Goal: Task Accomplishment & Management: Complete application form

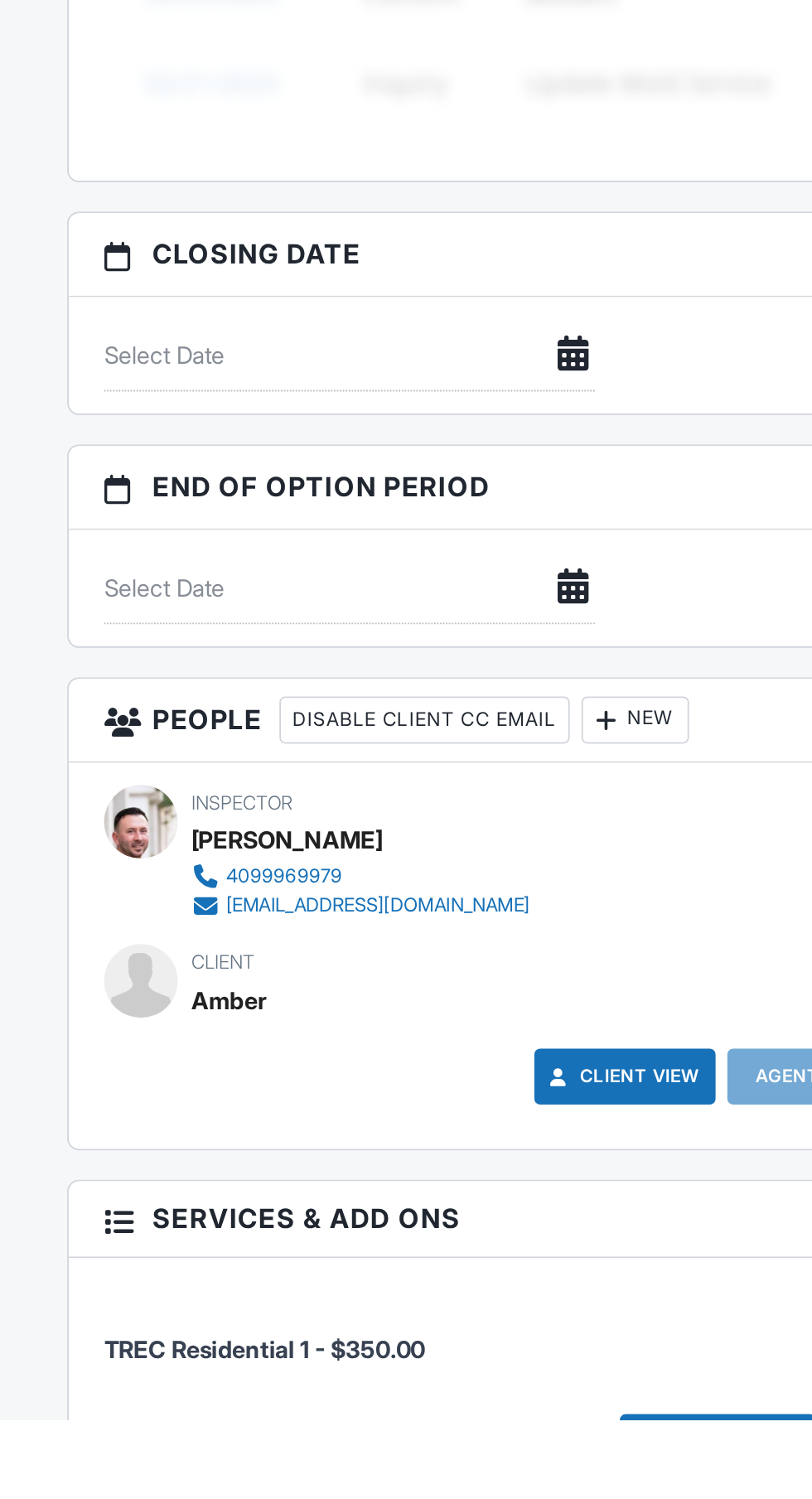
scroll to position [1017, 0]
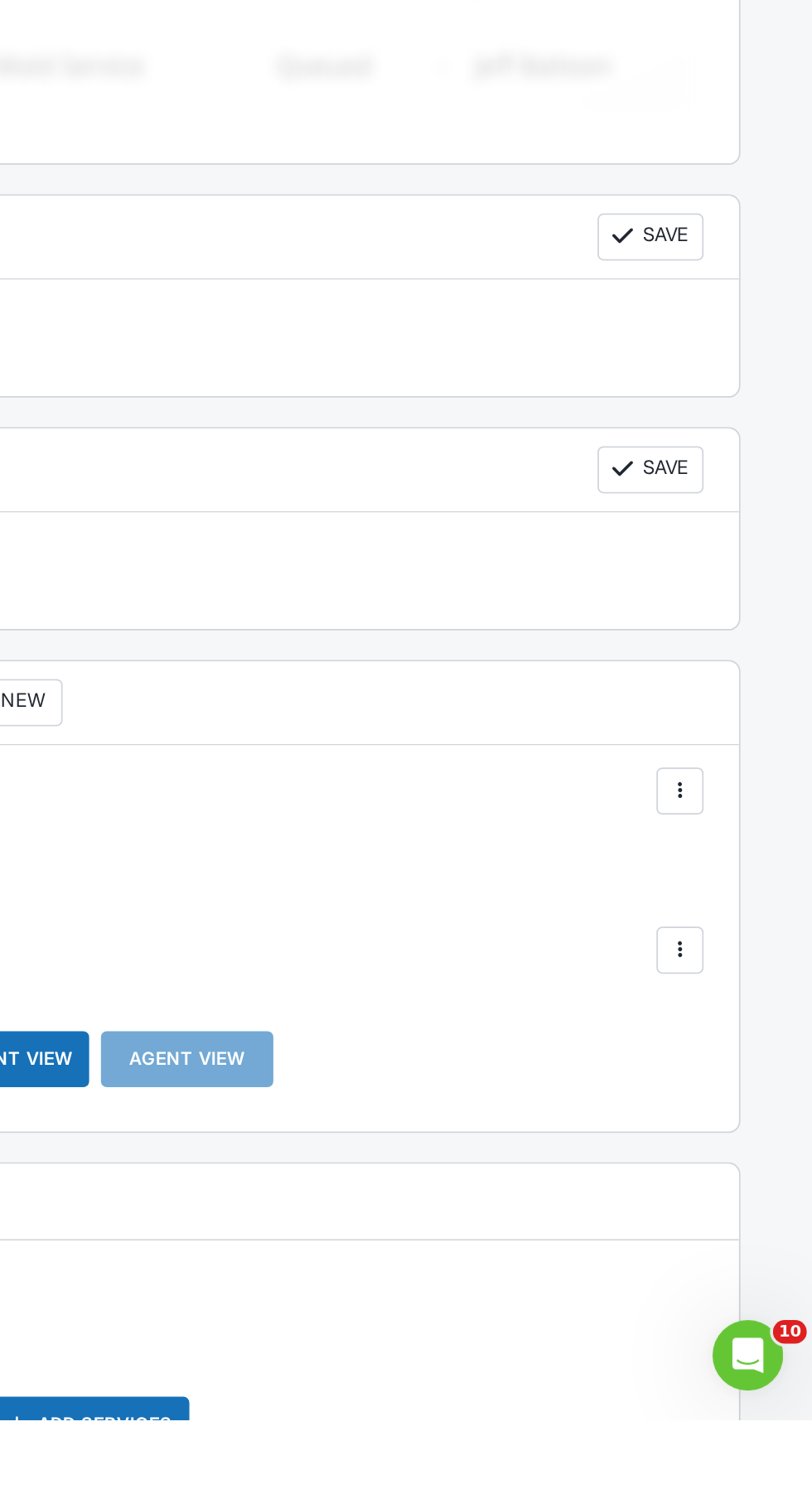
click at [738, 1231] on div at bounding box center [737, 1234] width 16 height 16
click at [688, 1276] on li "Edit" at bounding box center [699, 1285] width 85 height 42
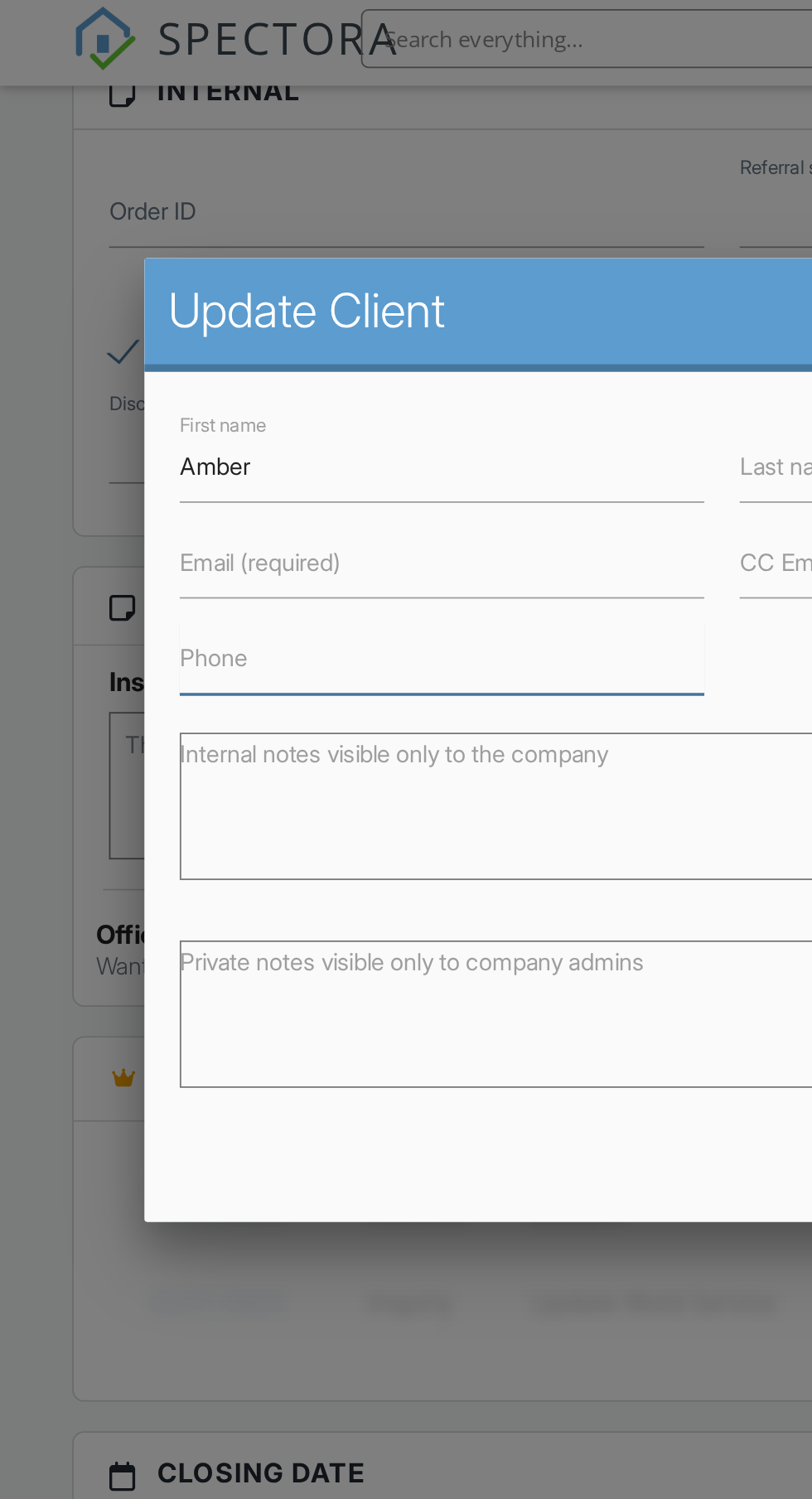
click at [237, 377] on input "Phone" at bounding box center [248, 375] width 294 height 41
click at [233, 374] on input "281814" at bounding box center [248, 375] width 294 height 41
type input "2818140079"
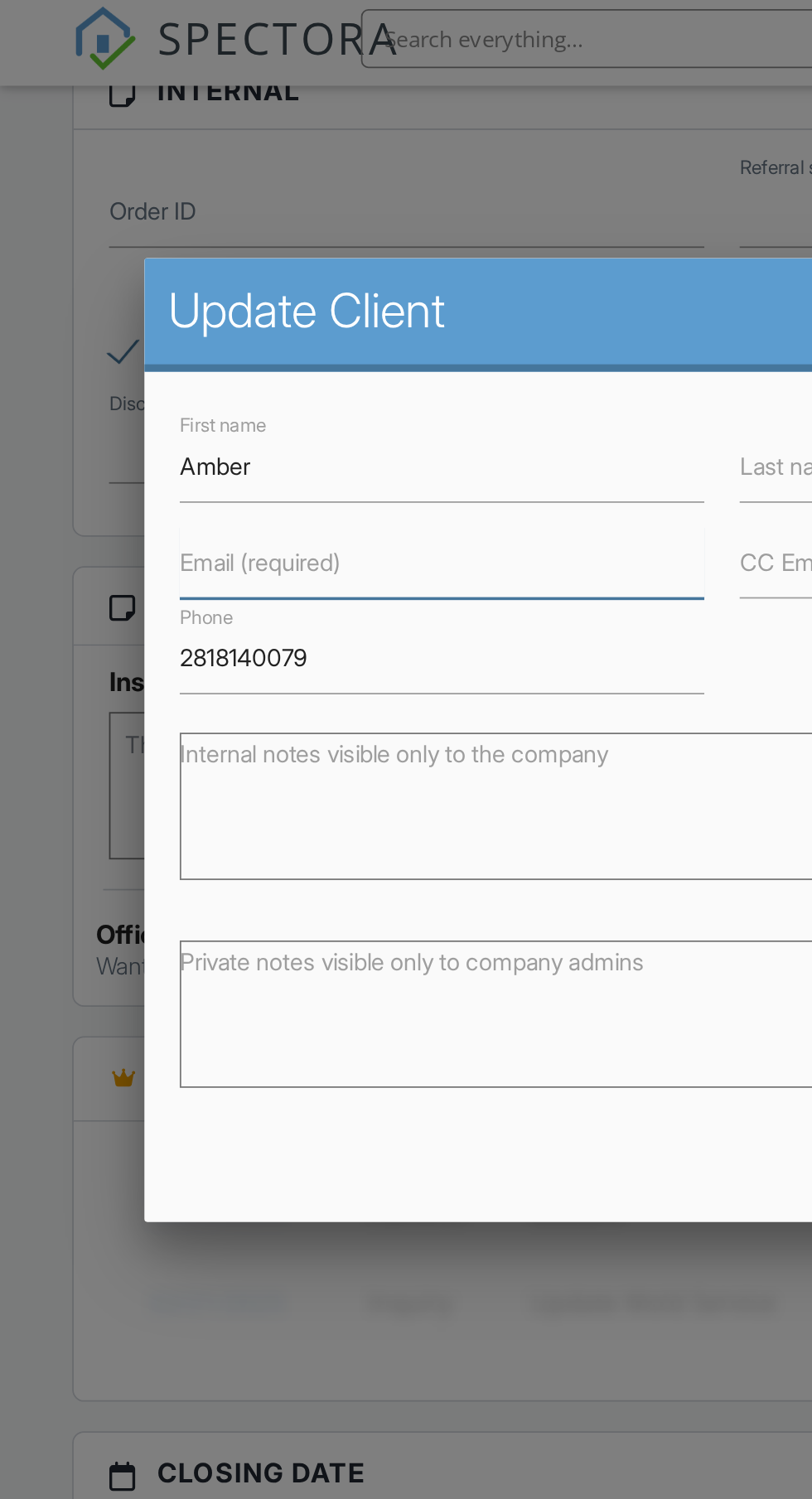
click at [262, 320] on input "Email (required)" at bounding box center [248, 321] width 294 height 41
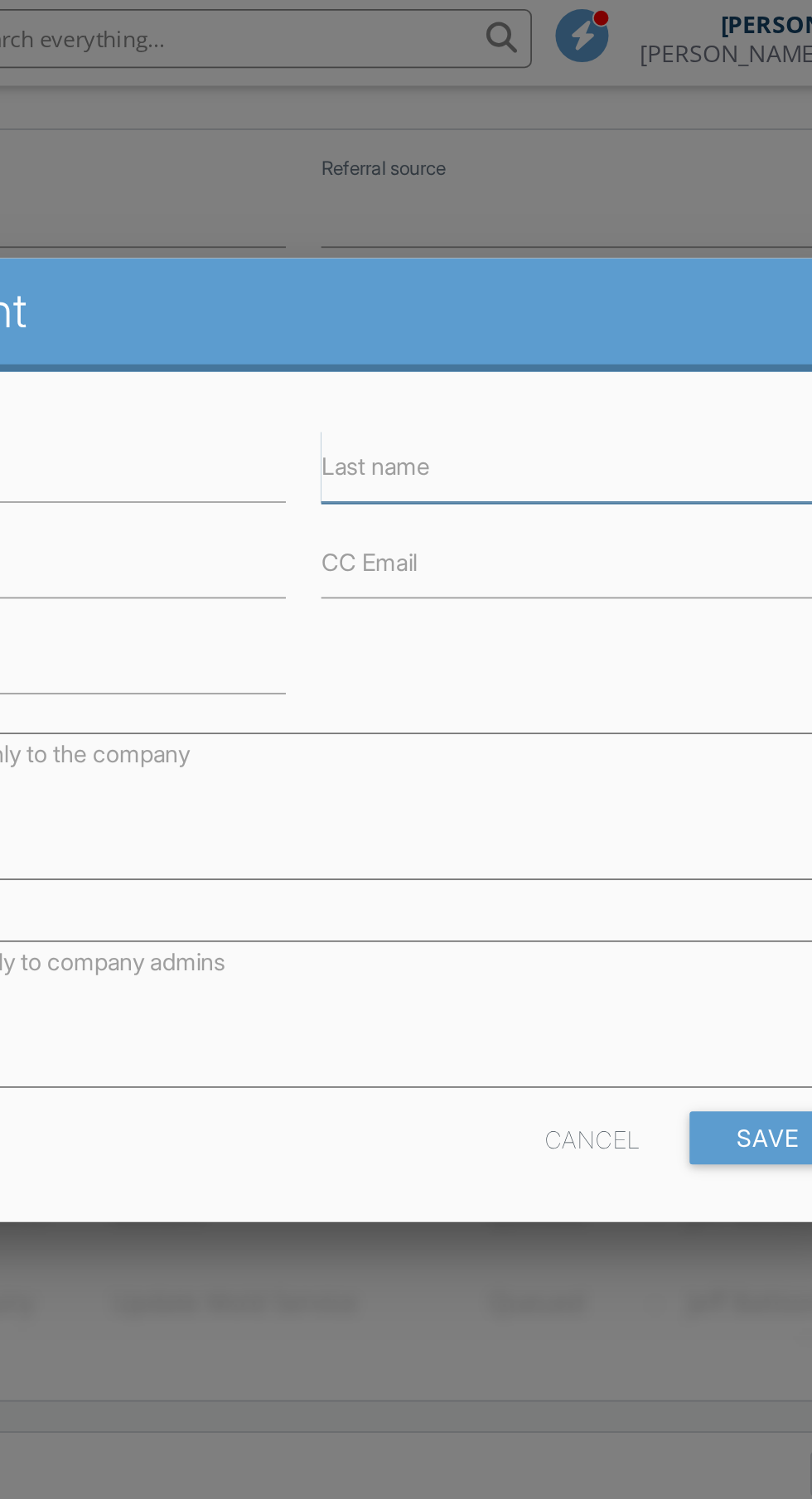
click at [541, 261] on input "Last name" at bounding box center [563, 268] width 294 height 41
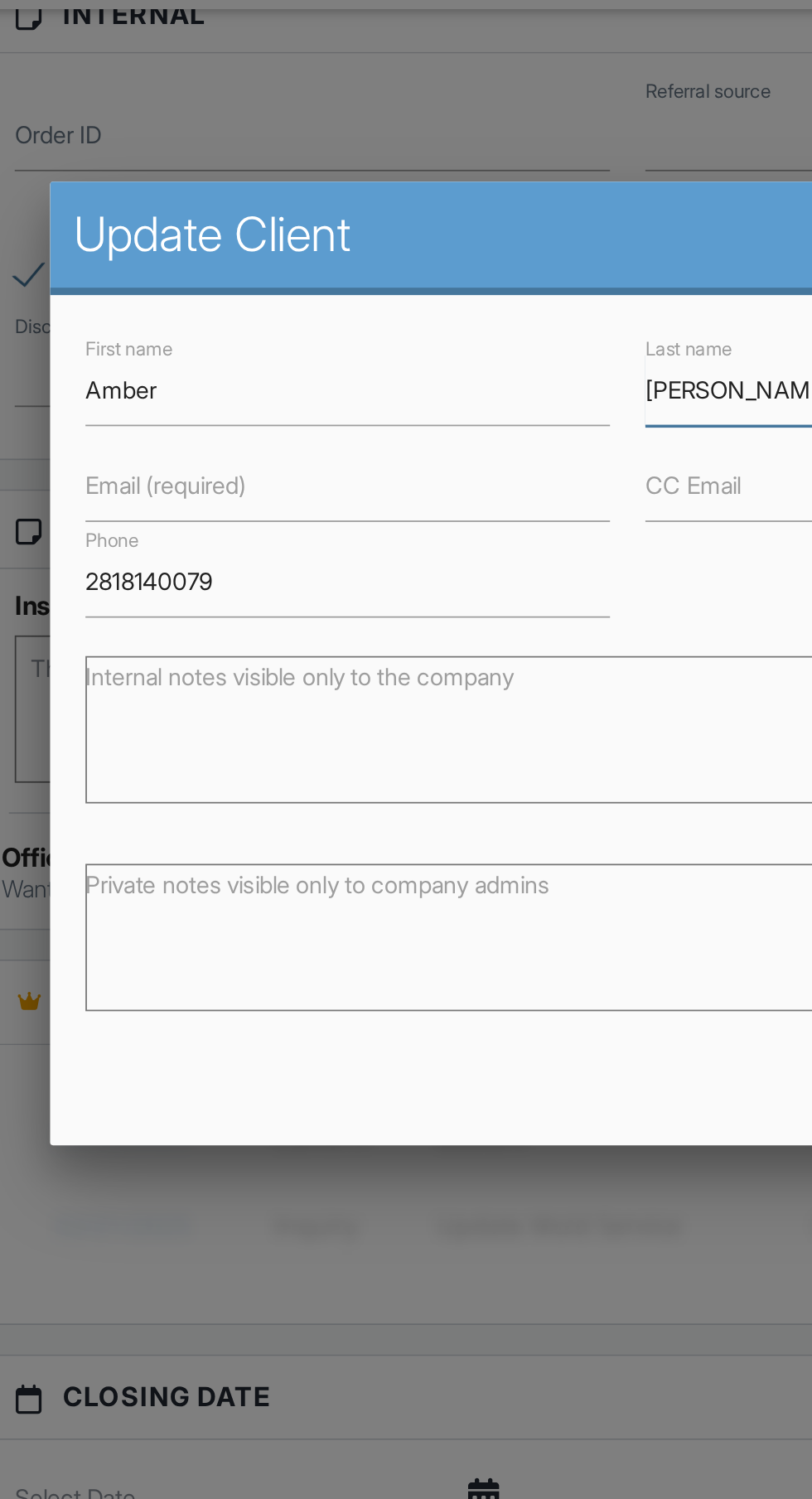
type input "[PERSON_NAME]"
click at [282, 325] on input "Email (required)" at bounding box center [248, 321] width 294 height 41
click at [213, 315] on input "Amber" at bounding box center [248, 321] width 294 height 41
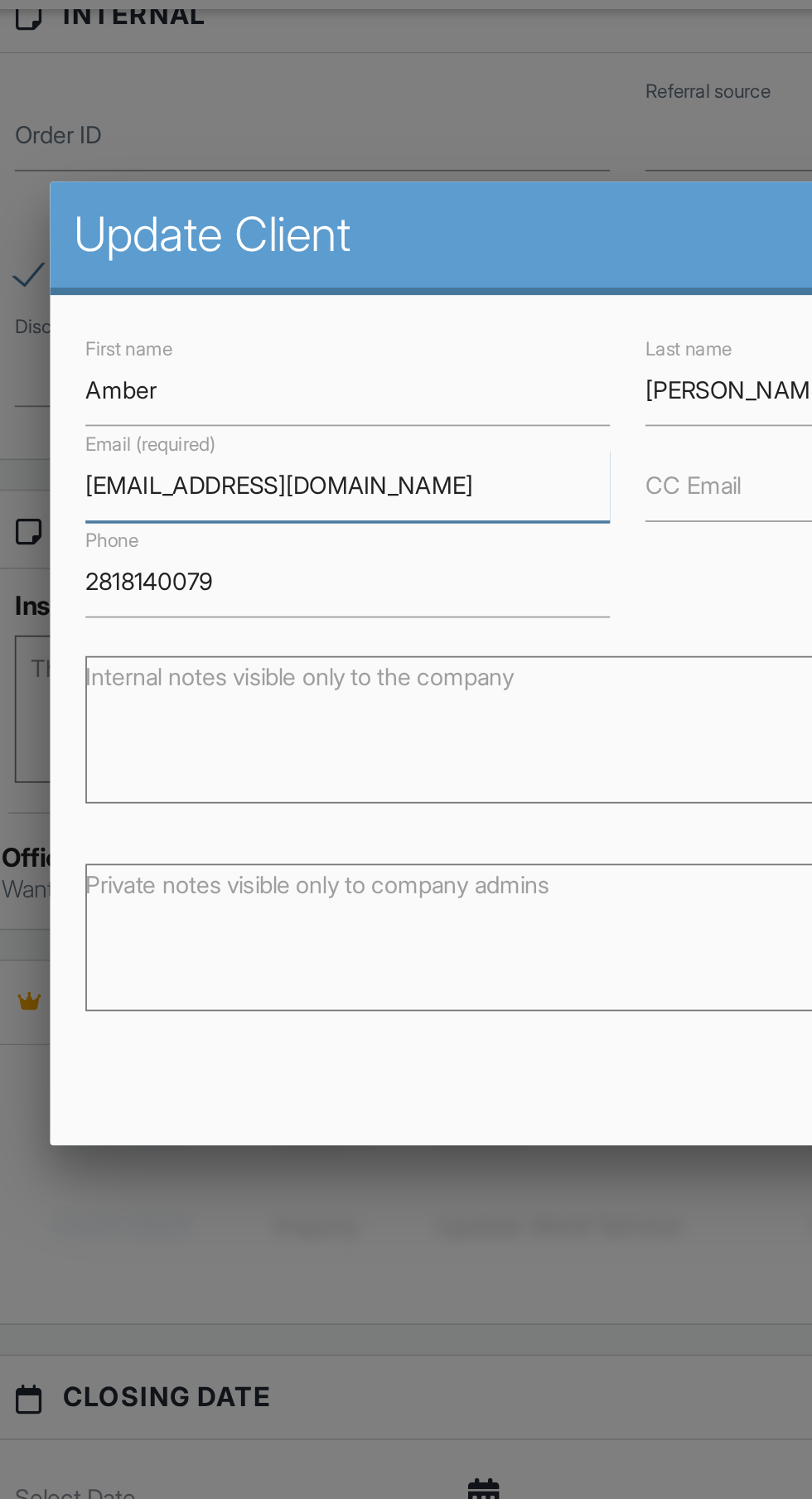
click at [224, 316] on input "Ambergar25@gmail.com" at bounding box center [248, 321] width 294 height 41
type input "Ambergar25@yahoo.com"
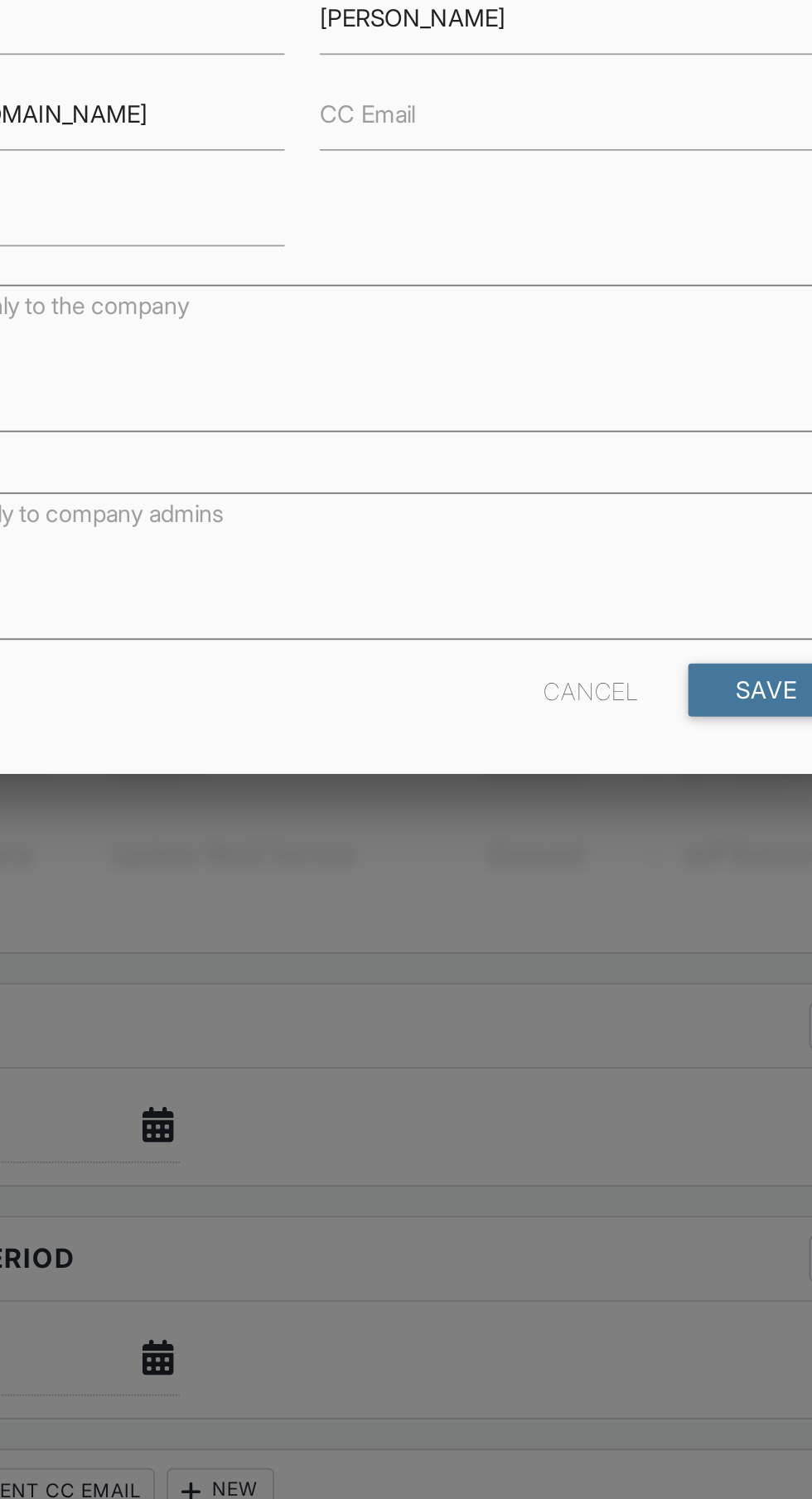
click at [662, 643] on input "Save" at bounding box center [666, 644] width 88 height 30
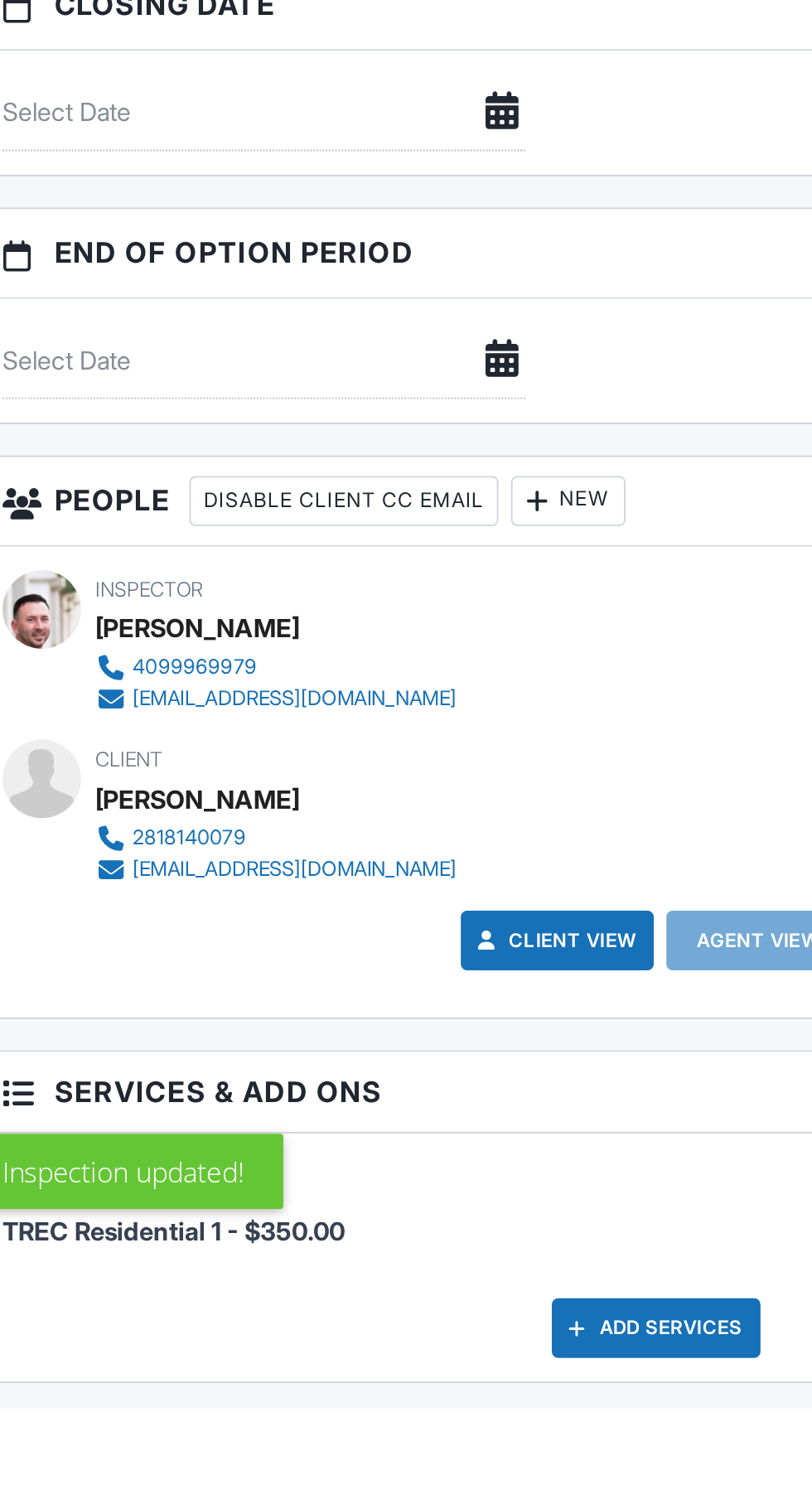
click at [381, 1017] on div "New" at bounding box center [359, 1019] width 61 height 26
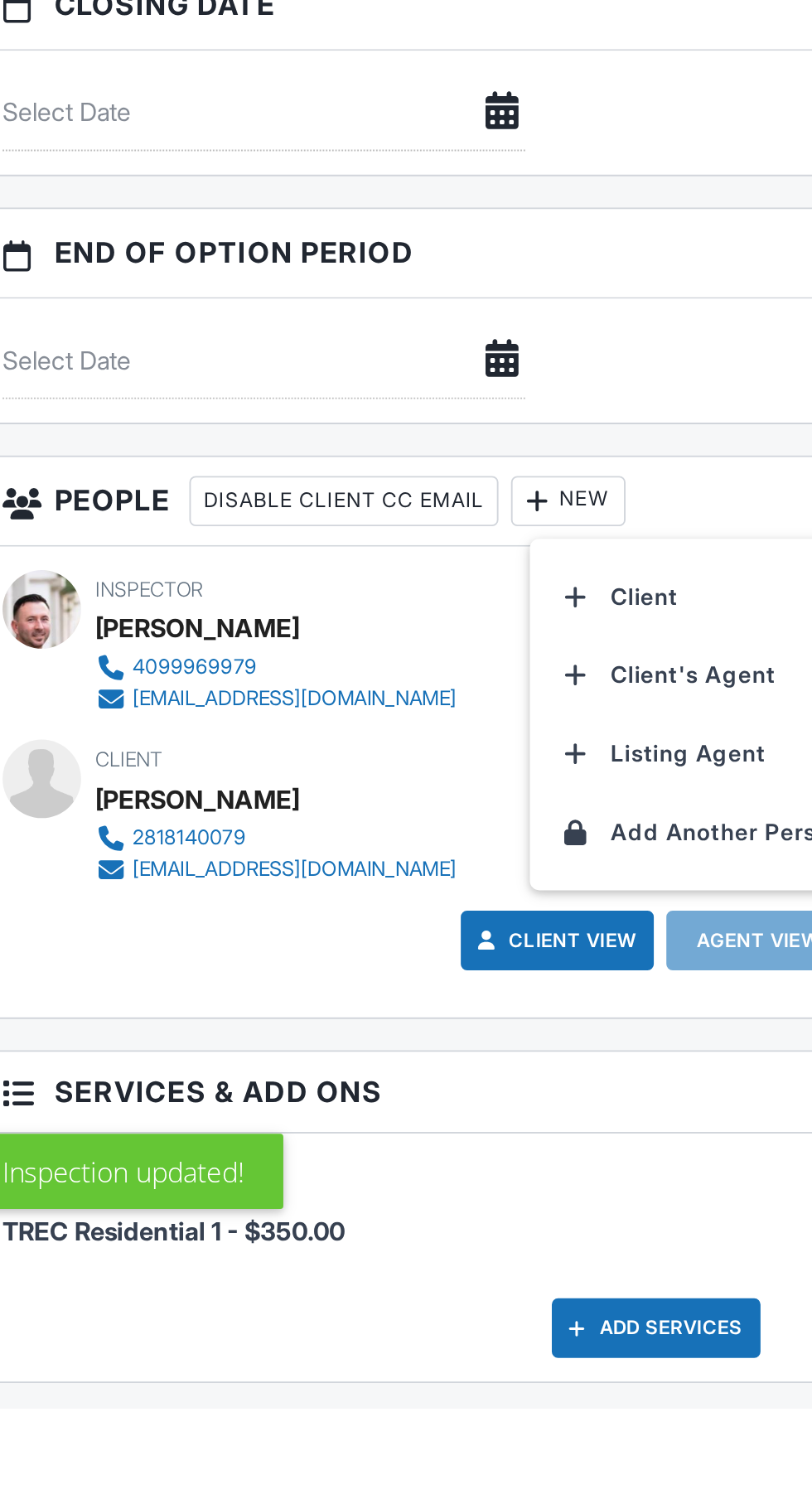
click at [411, 1061] on li "Client" at bounding box center [431, 1070] width 163 height 42
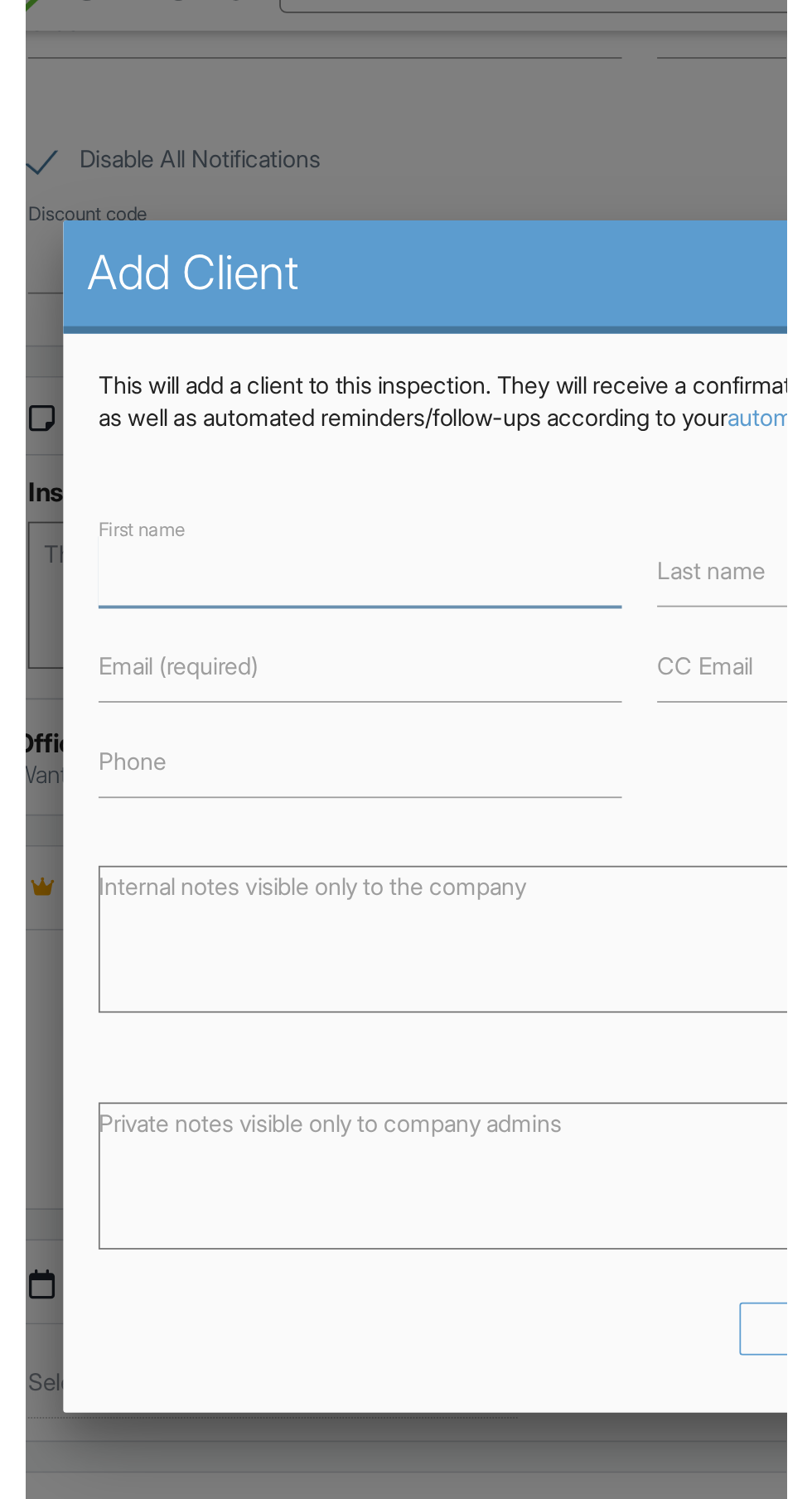
scroll to position [1285, 0]
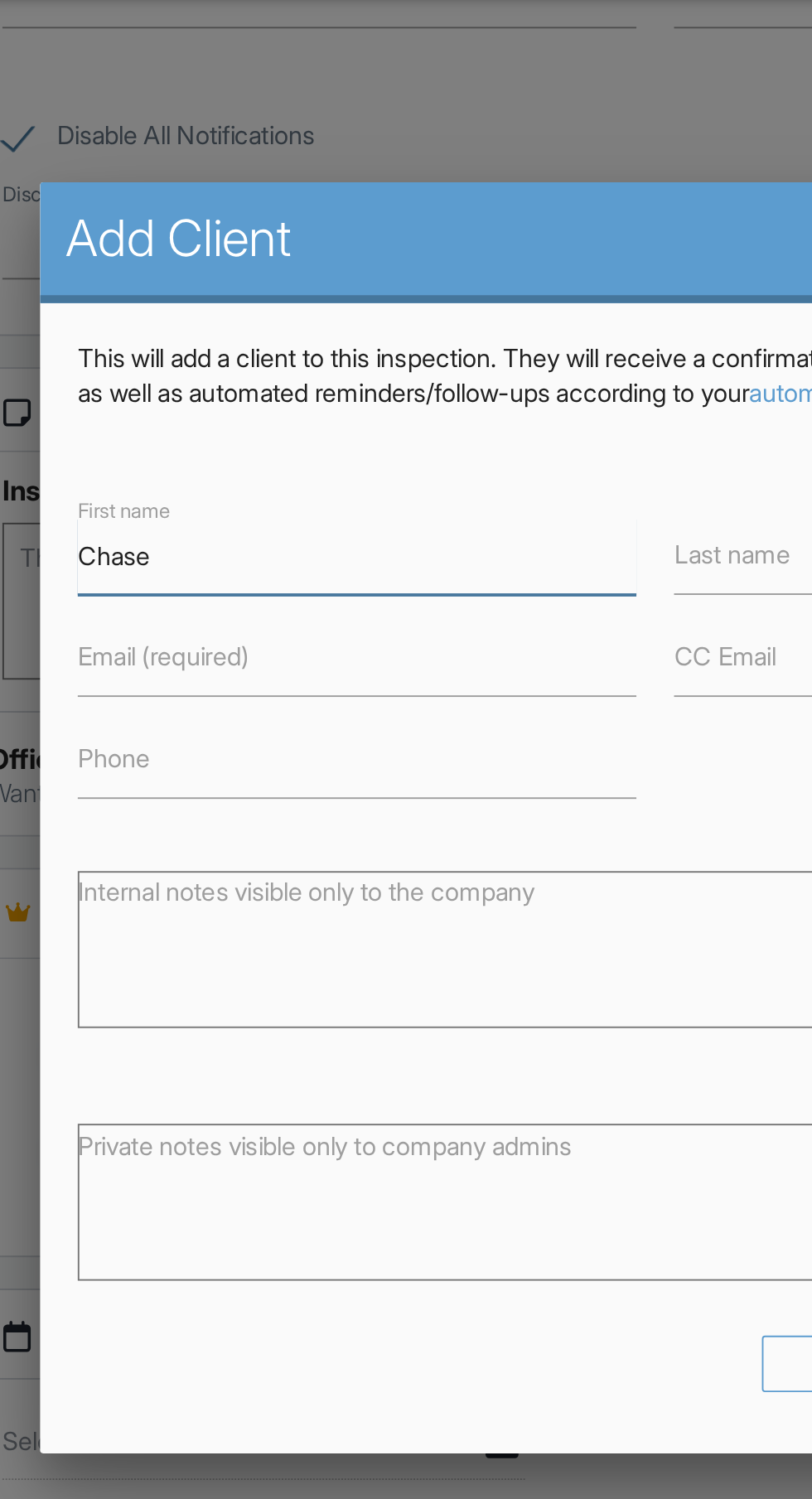
type input "Chase"
click at [460, 354] on label "Last name" at bounding box center [446, 346] width 61 height 18
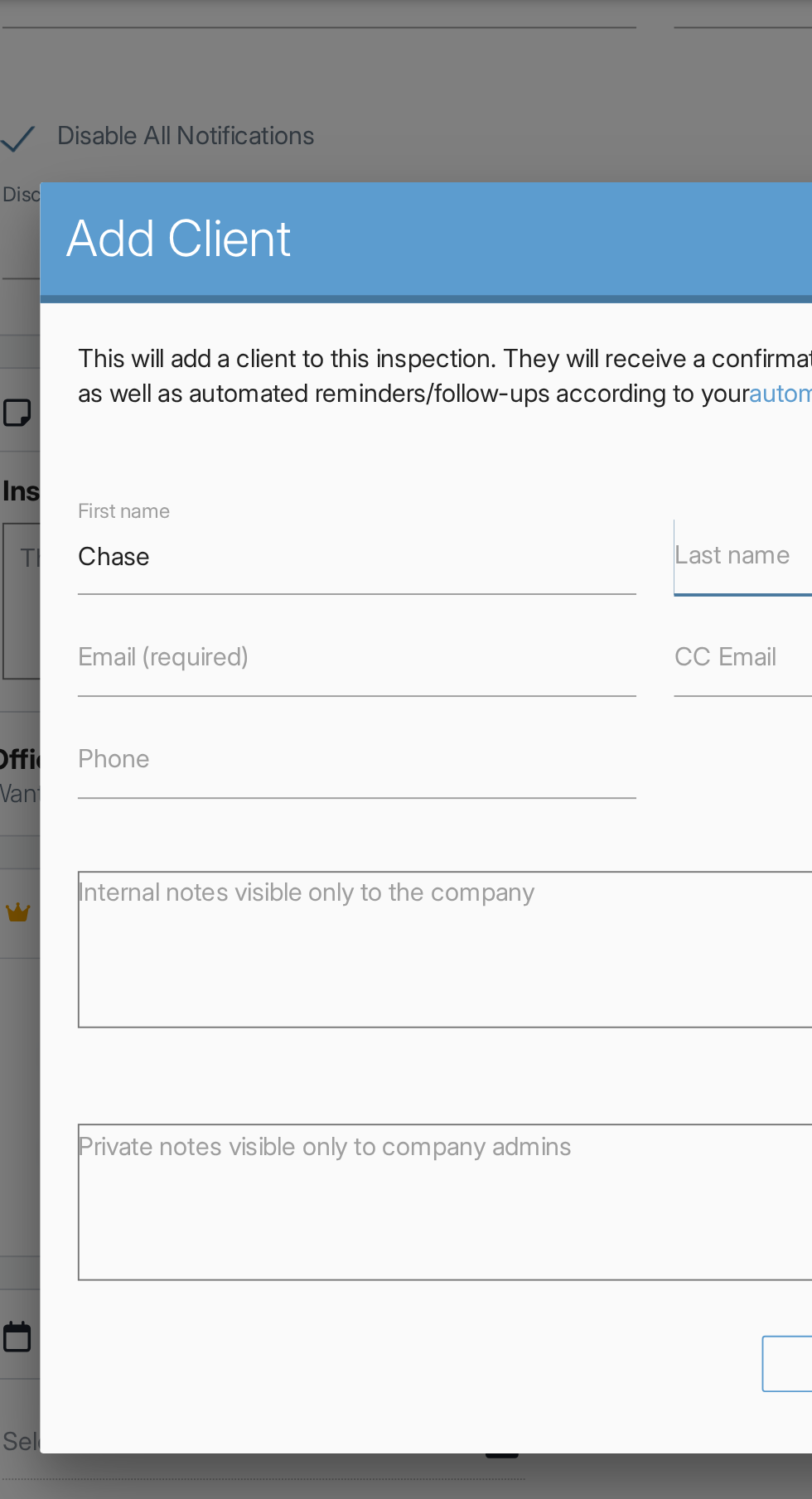
click at [460, 354] on input "Last name" at bounding box center [563, 348] width 294 height 41
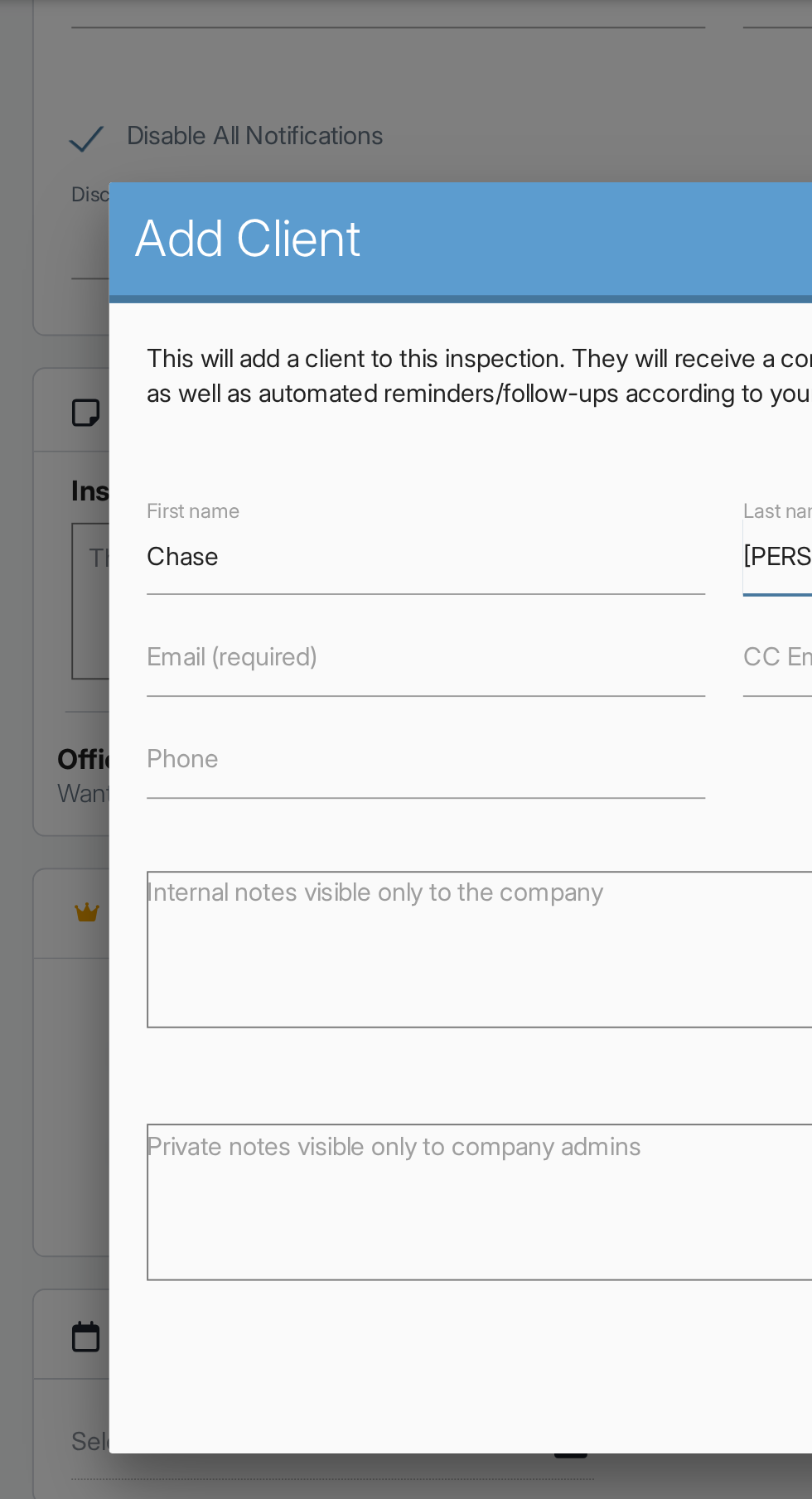
type input "[PERSON_NAME]"
click at [213, 402] on input "Email (required)" at bounding box center [248, 402] width 294 height 41
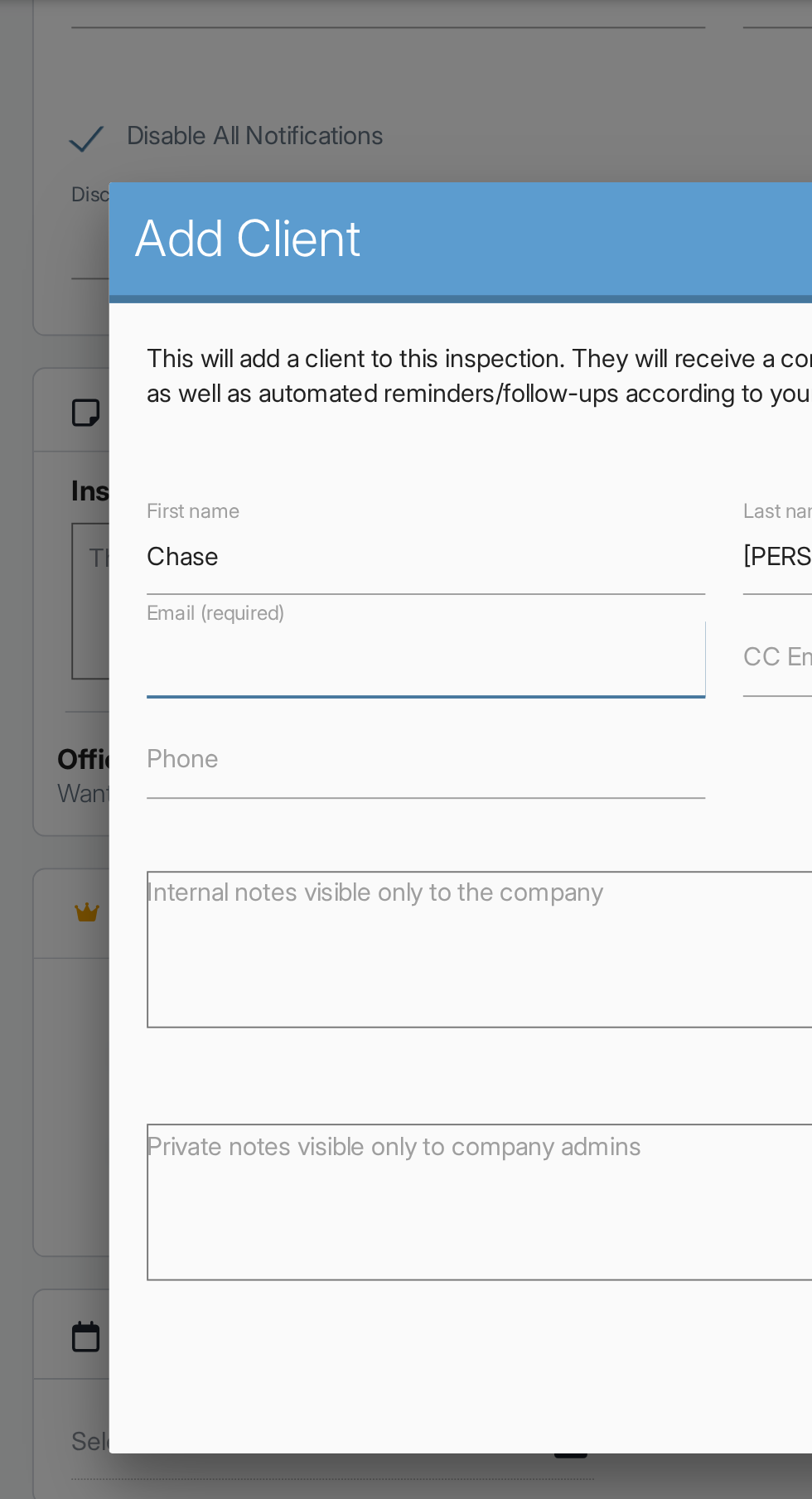
click at [257, 396] on input "Email (required)" at bounding box center [248, 402] width 294 height 41
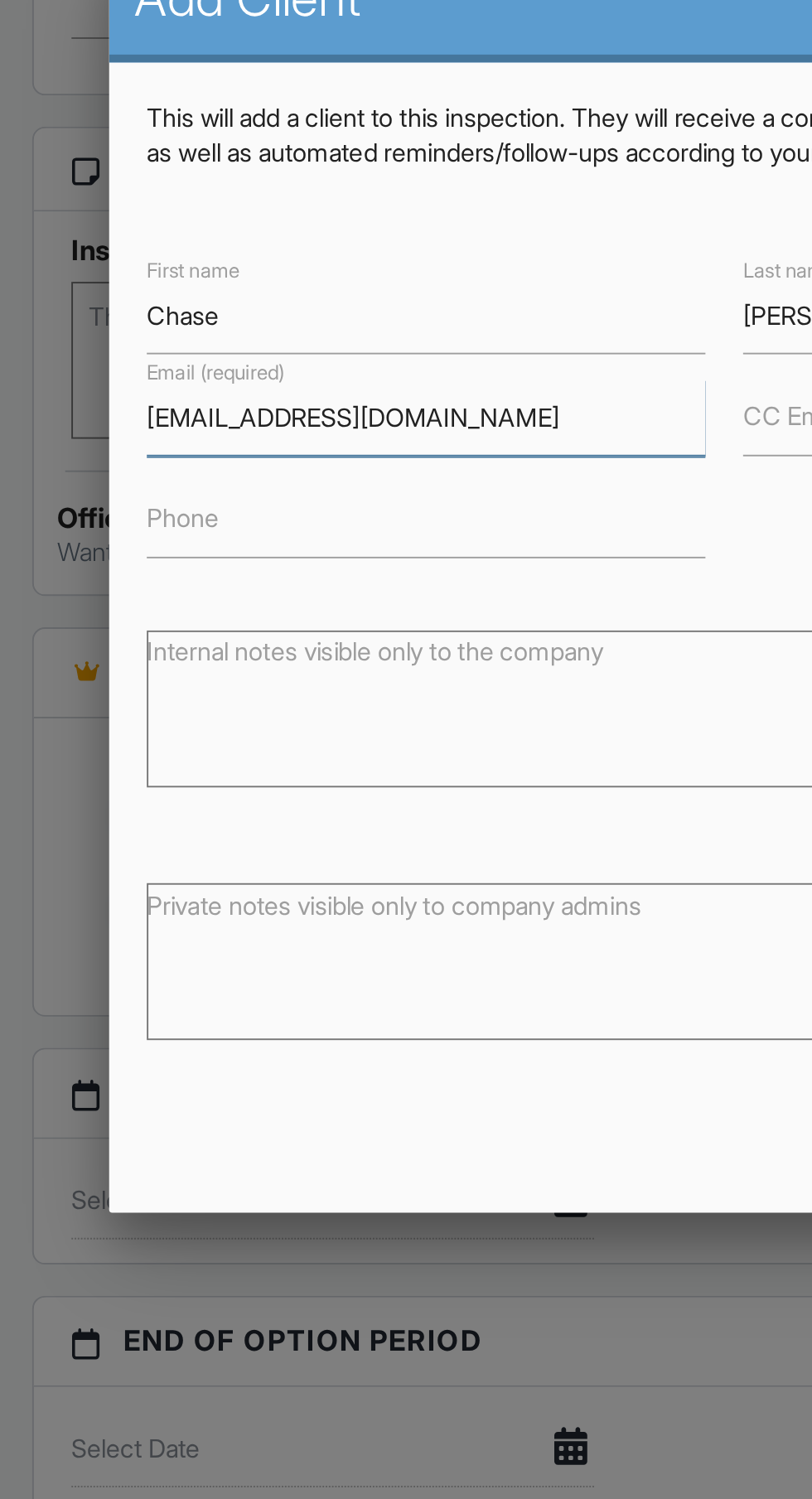
type input "Chsolis1@aol.com"
click at [275, 457] on input "Phone" at bounding box center [248, 455] width 294 height 41
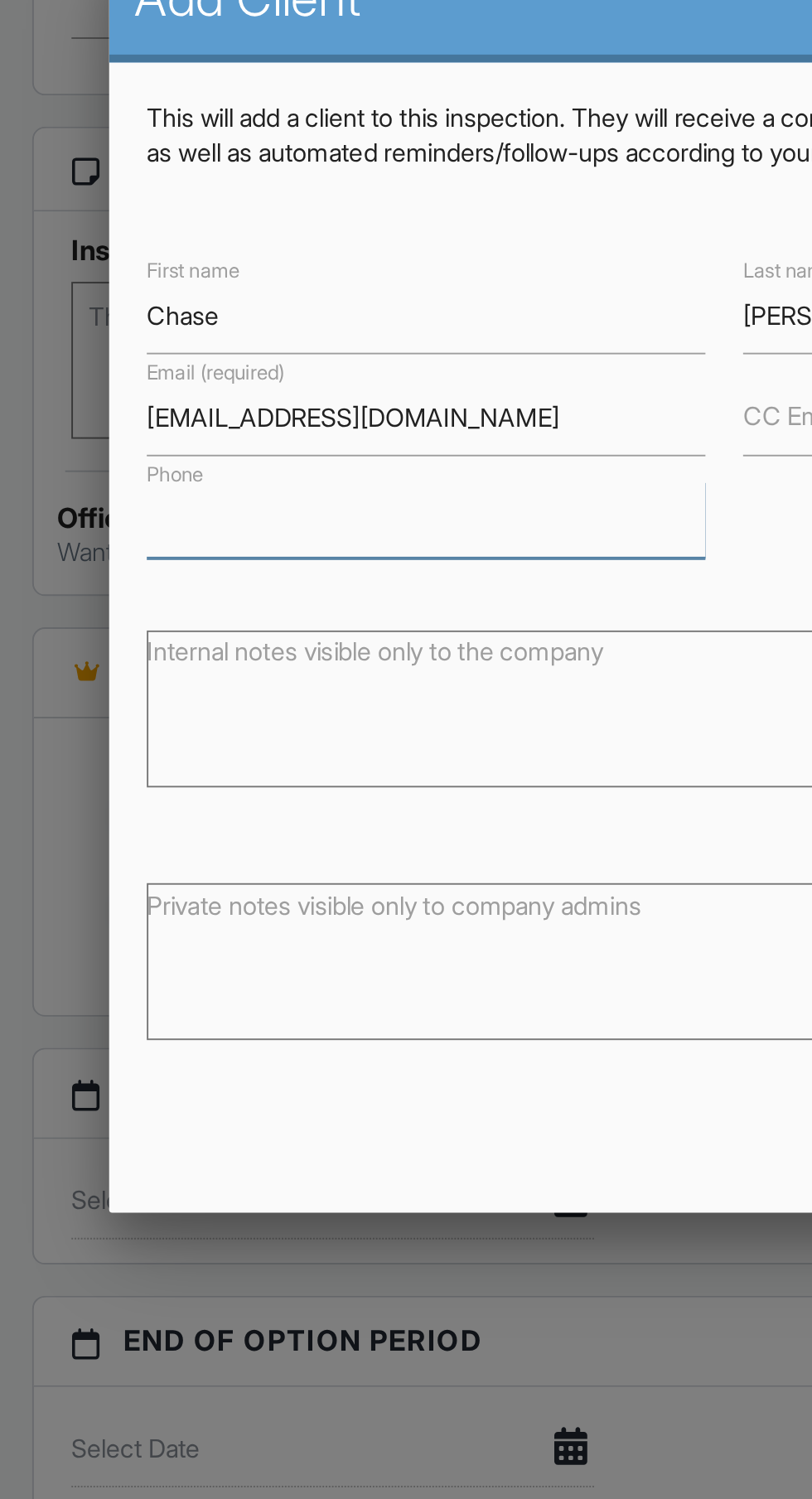
click at [247, 457] on input "Phone" at bounding box center [248, 455] width 294 height 41
click at [257, 460] on input "409771" at bounding box center [248, 455] width 294 height 41
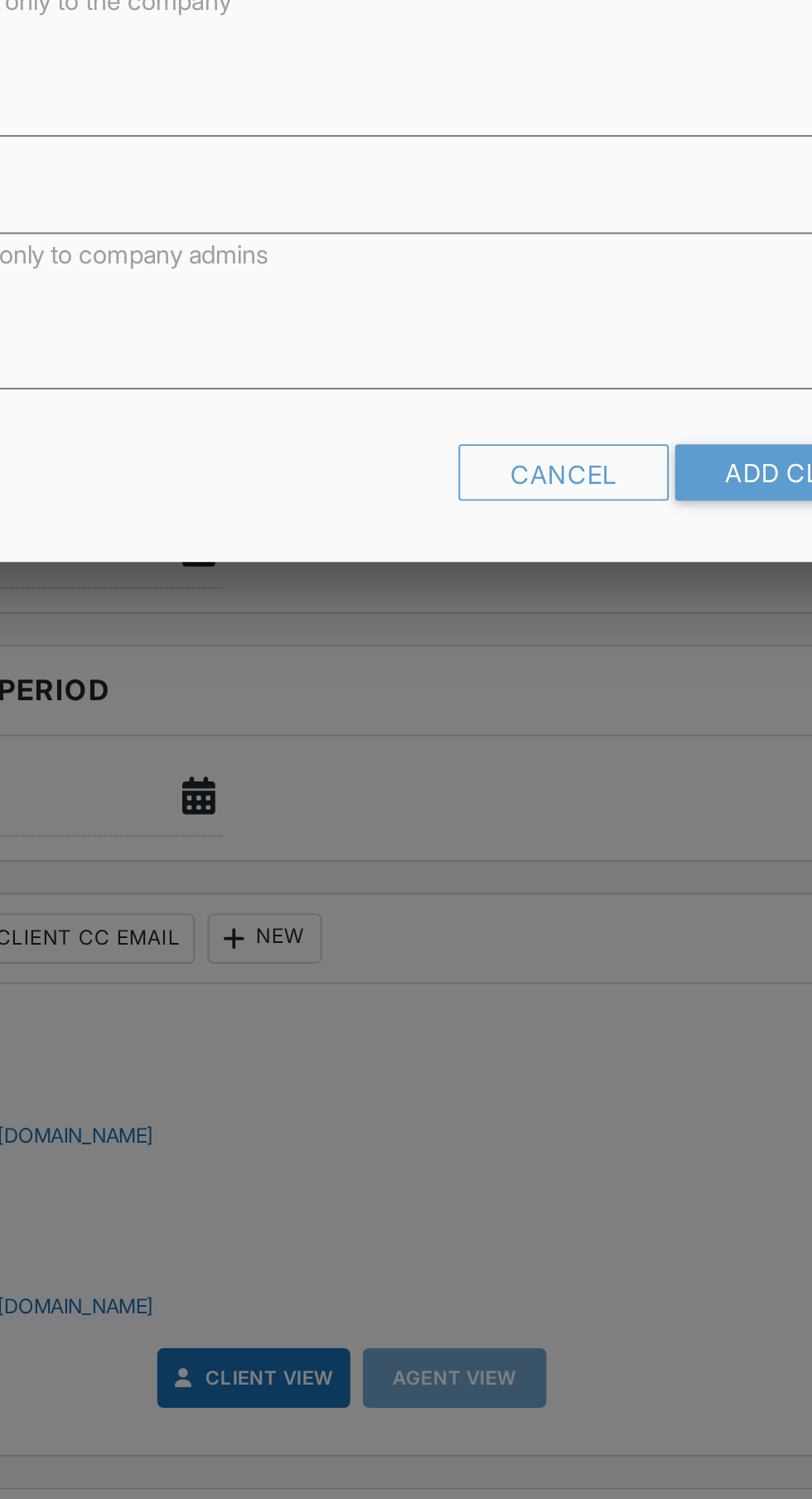
type input "4097711606"
click at [620, 774] on input "Add Client" at bounding box center [643, 774] width 134 height 30
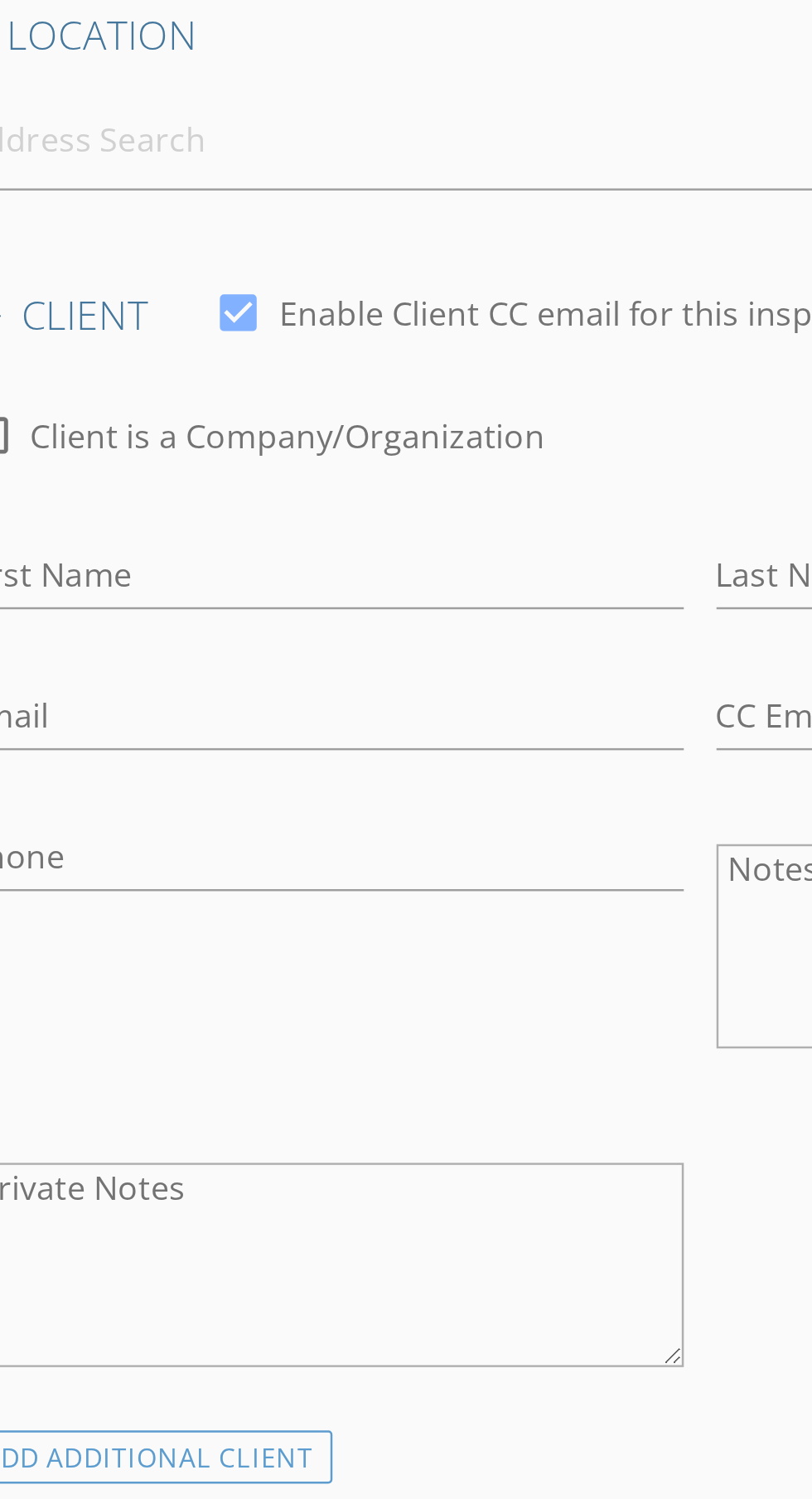
scroll to position [14, 0]
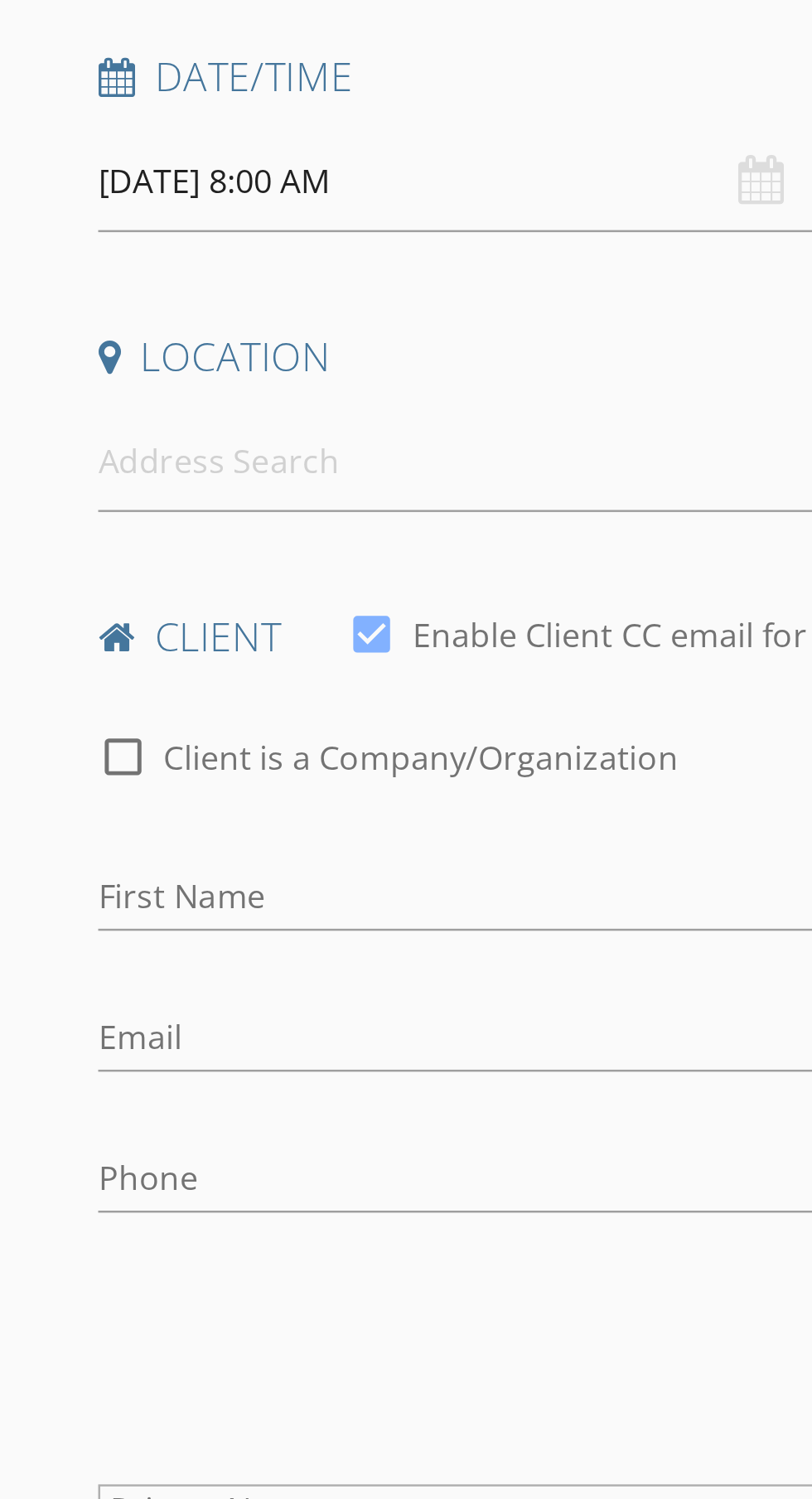
click at [225, 378] on input "08/28/2025 8:00 AM" at bounding box center [193, 380] width 292 height 41
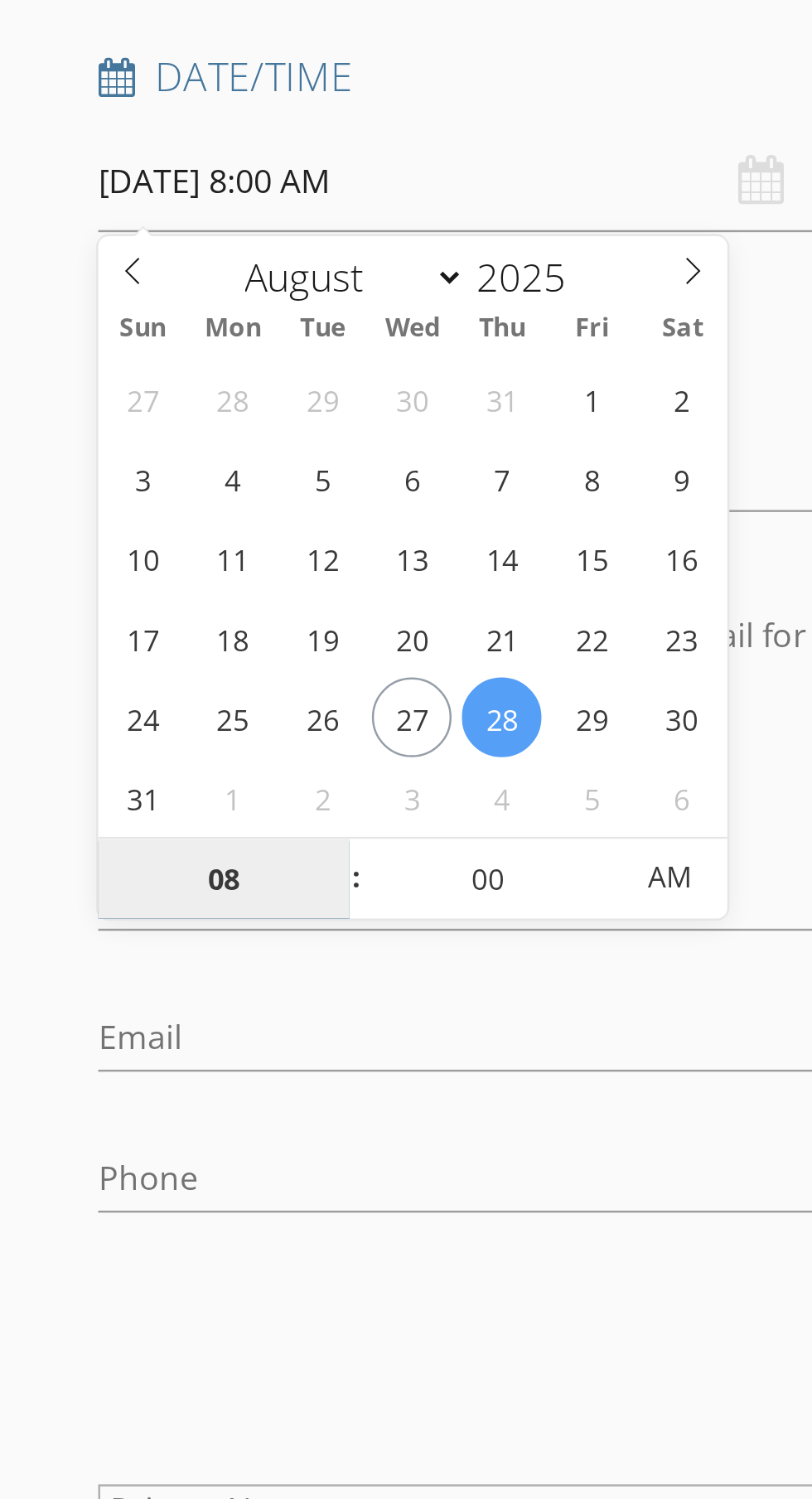
type input "08/27/2025 8:00 AM"
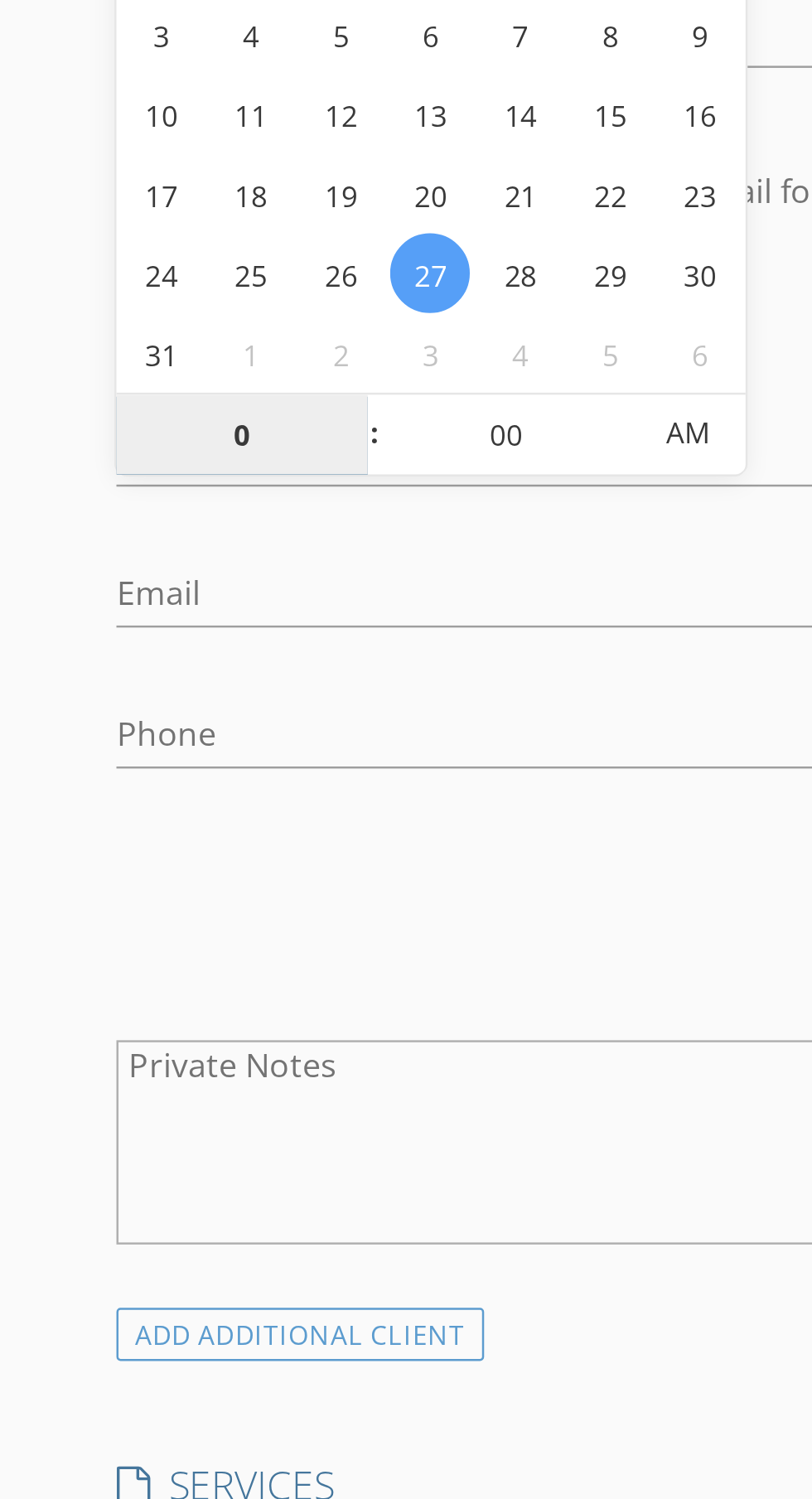
type input "02"
click at [285, 663] on span "AM" at bounding box center [278, 662] width 45 height 33
type input "08/27/2025 2:00 PM"
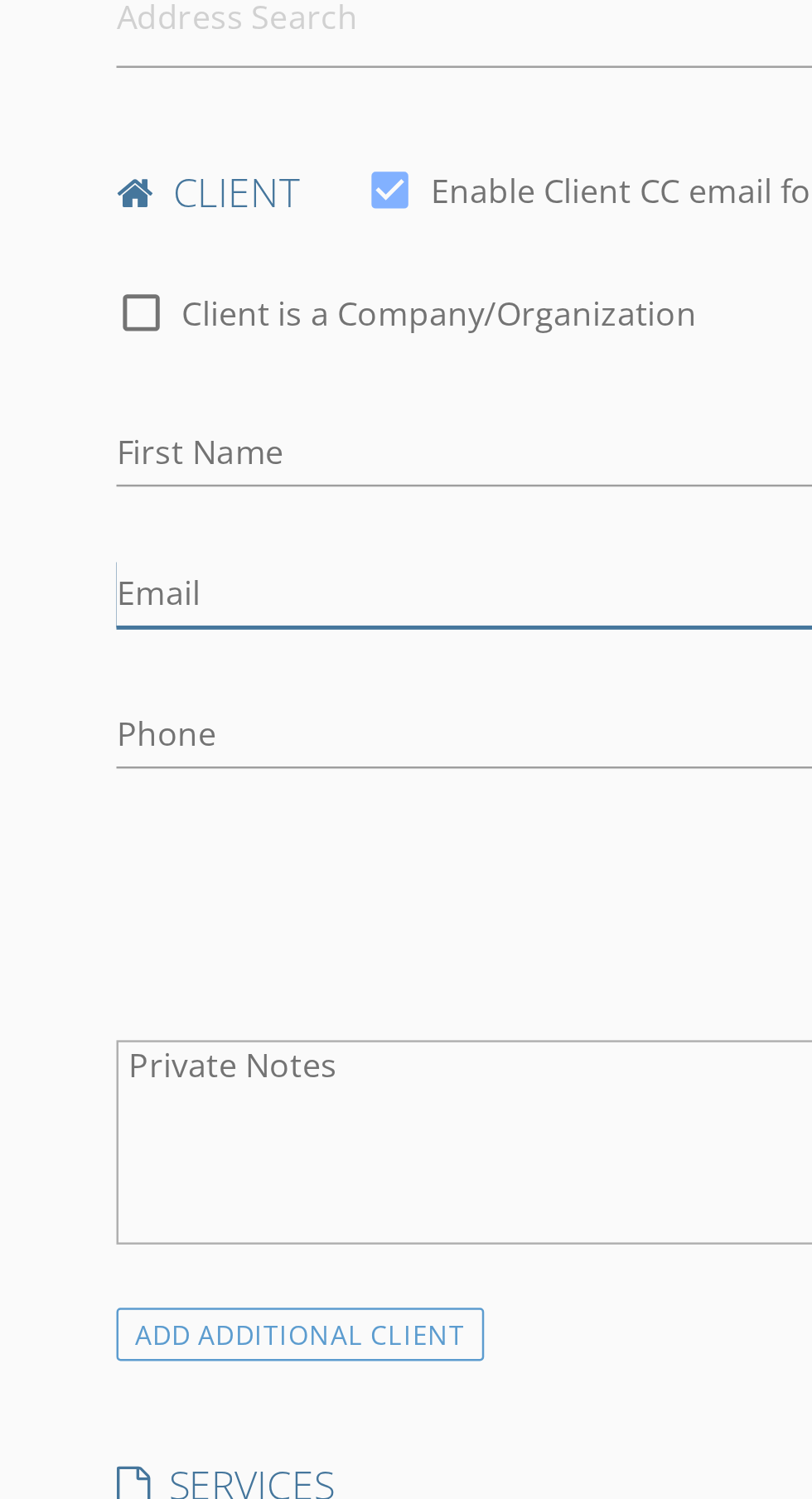
click at [299, 717] on input "Email" at bounding box center [193, 727] width 292 height 27
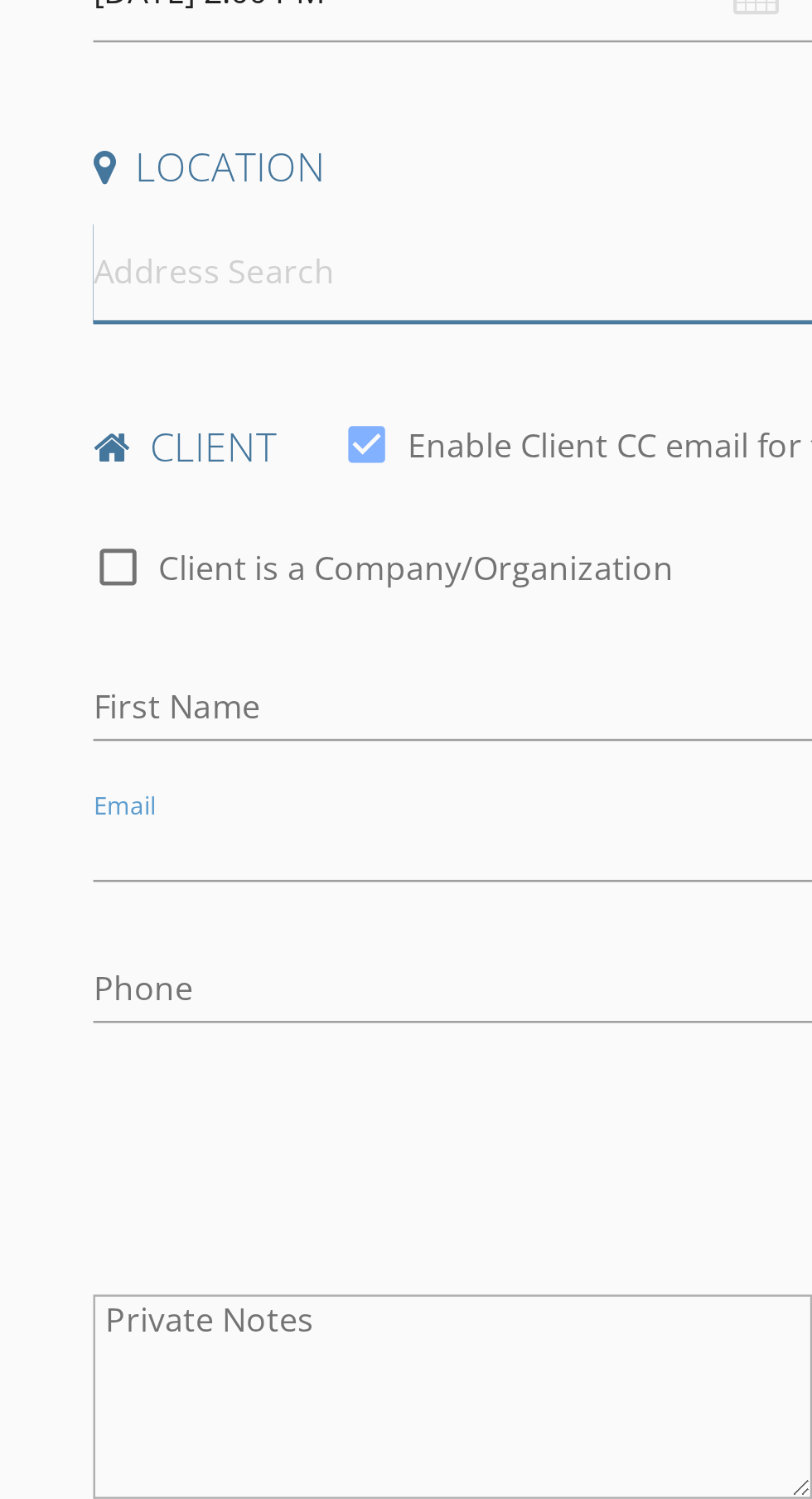
click at [182, 491] on input at bounding box center [243, 494] width 393 height 41
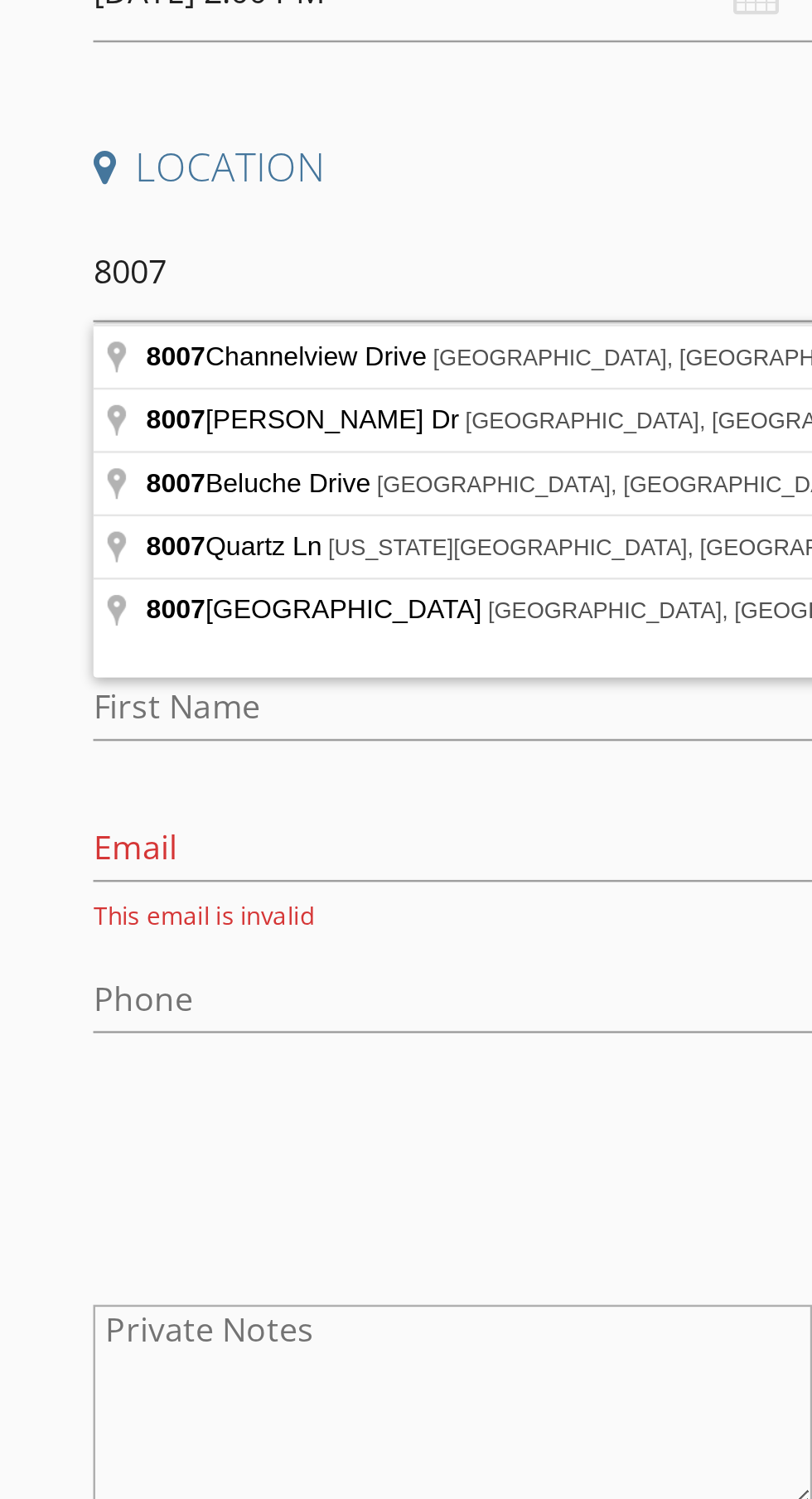
type input "8007 Pruitt Dr, Galveston, TX, USA"
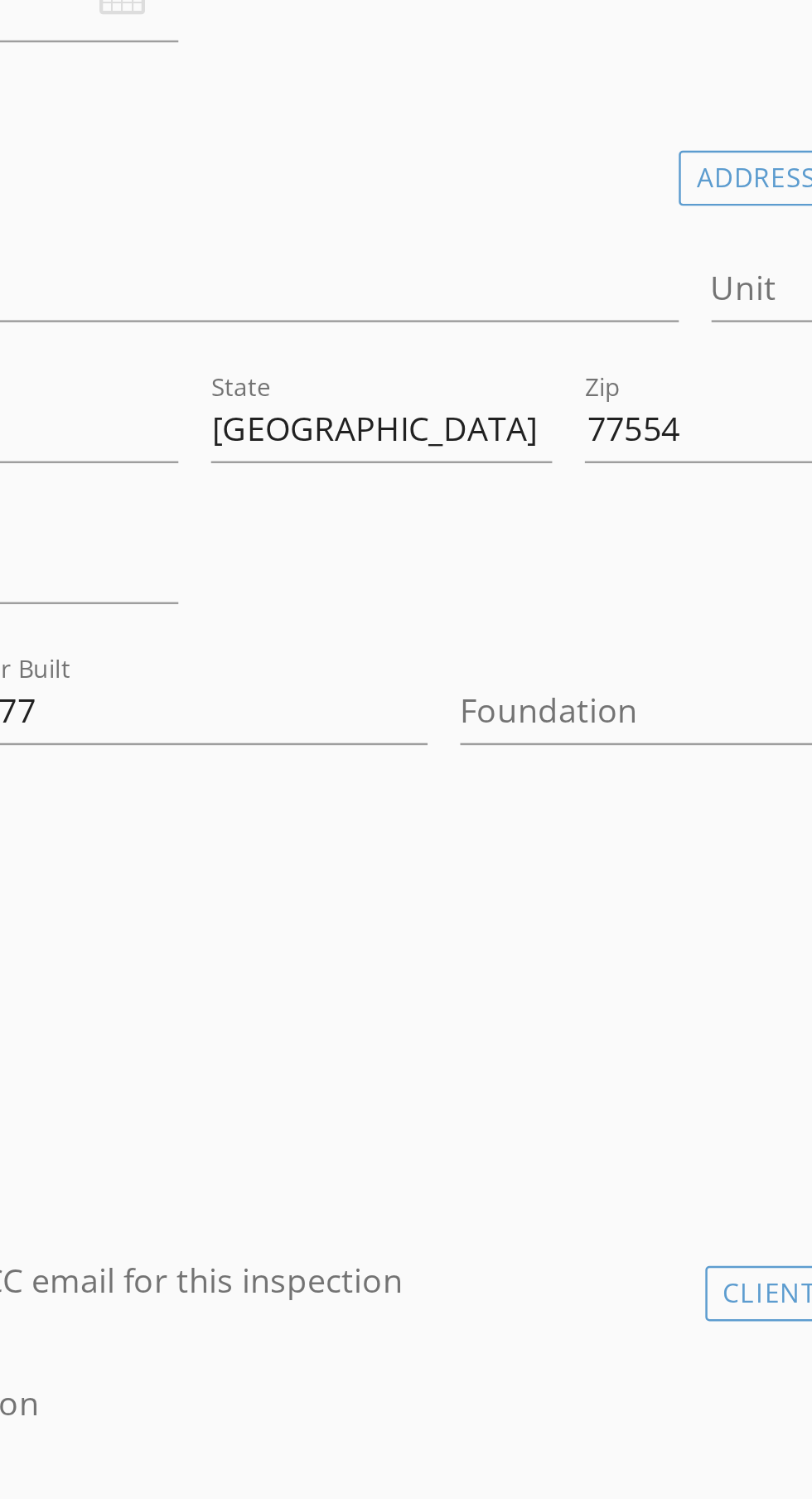
click at [546, 661] on div at bounding box center [536, 670] width 166 height 26
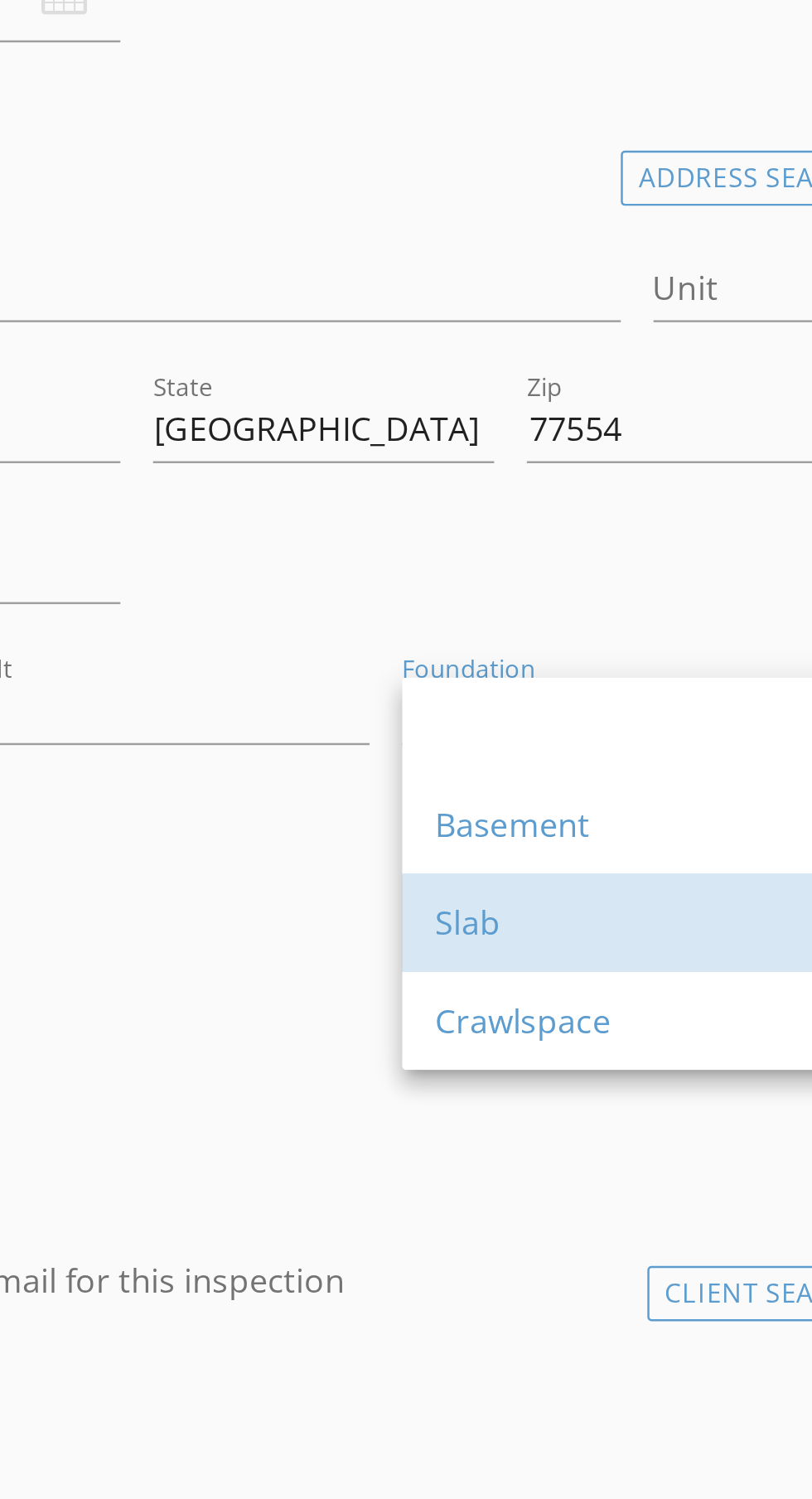
click at [484, 754] on div "Slab" at bounding box center [547, 757] width 163 height 20
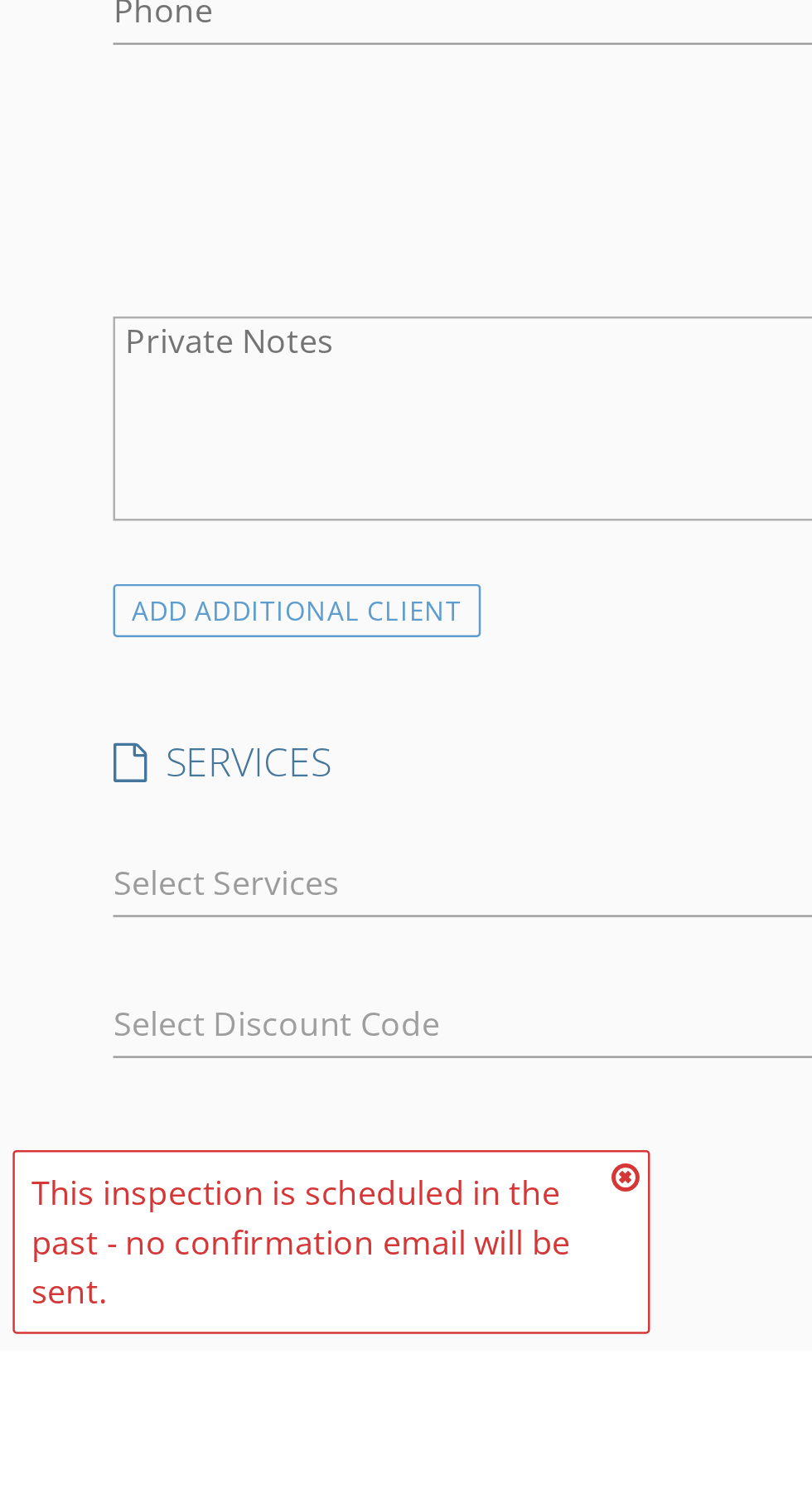
scroll to position [187, 0]
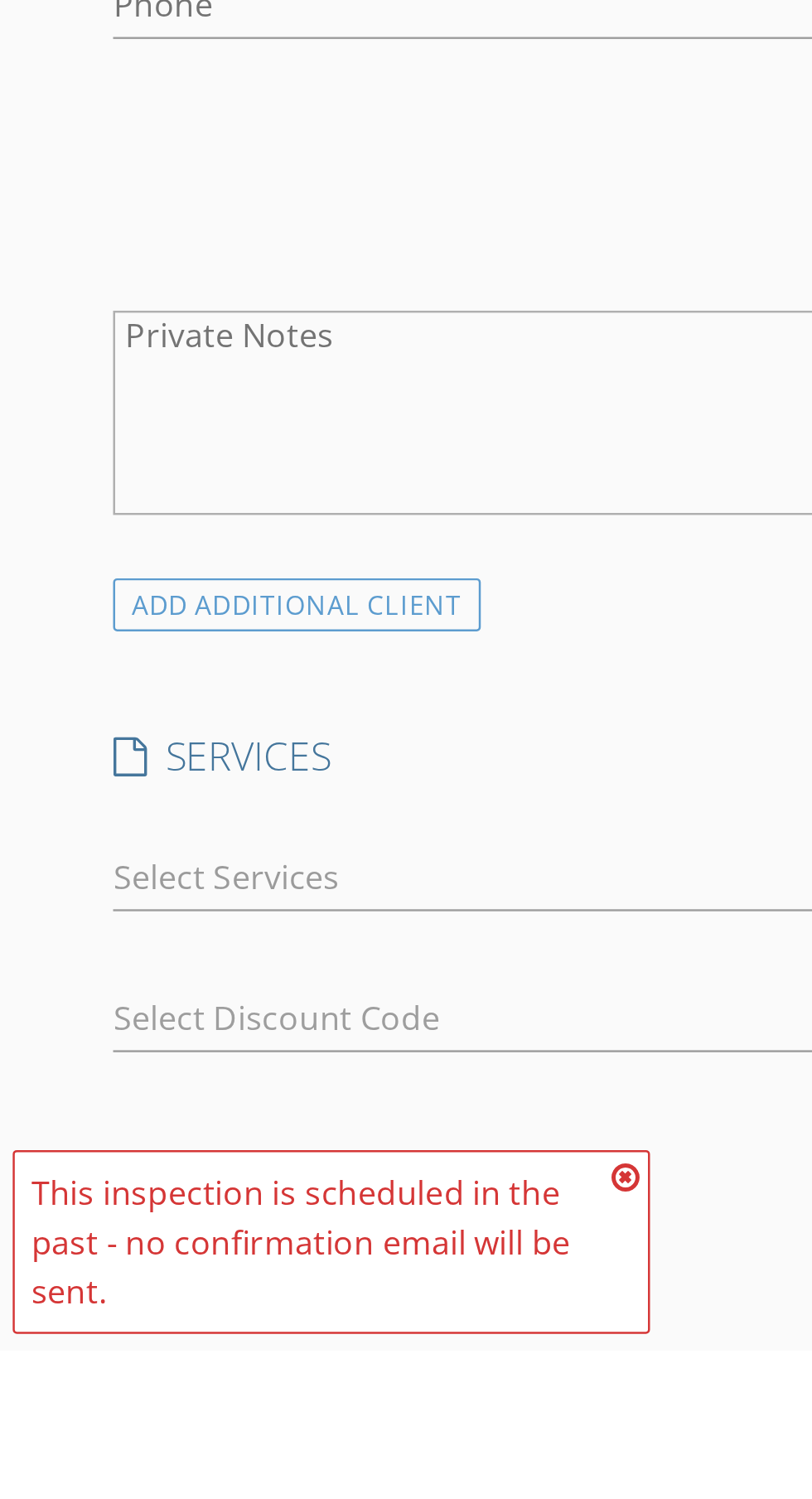
click at [257, 1435] on icon at bounding box center [255, 1428] width 12 height 14
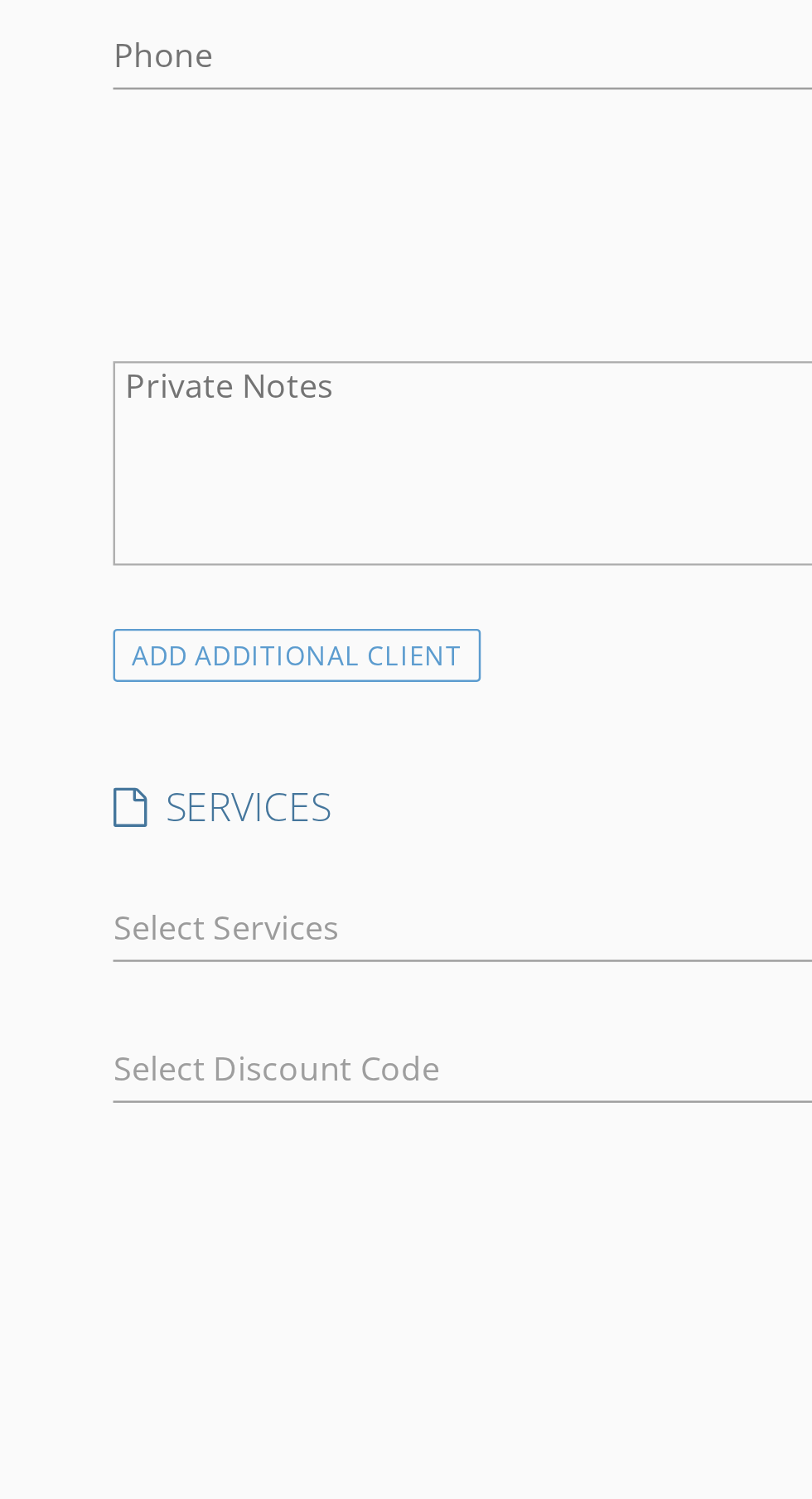
scroll to position [308, 0]
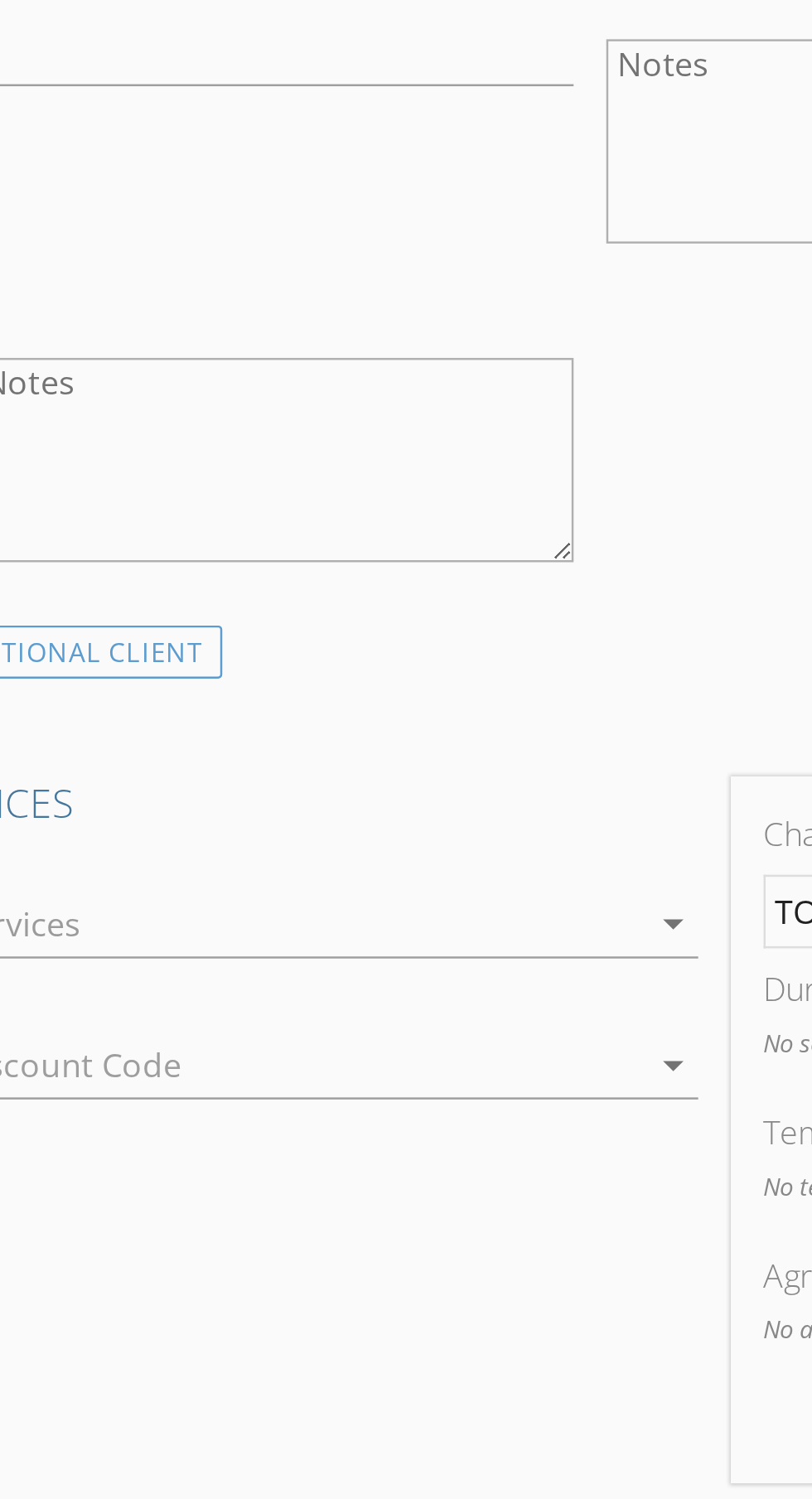
click at [376, 1177] on icon "arrow_drop_down" at bounding box center [379, 1185] width 20 height 20
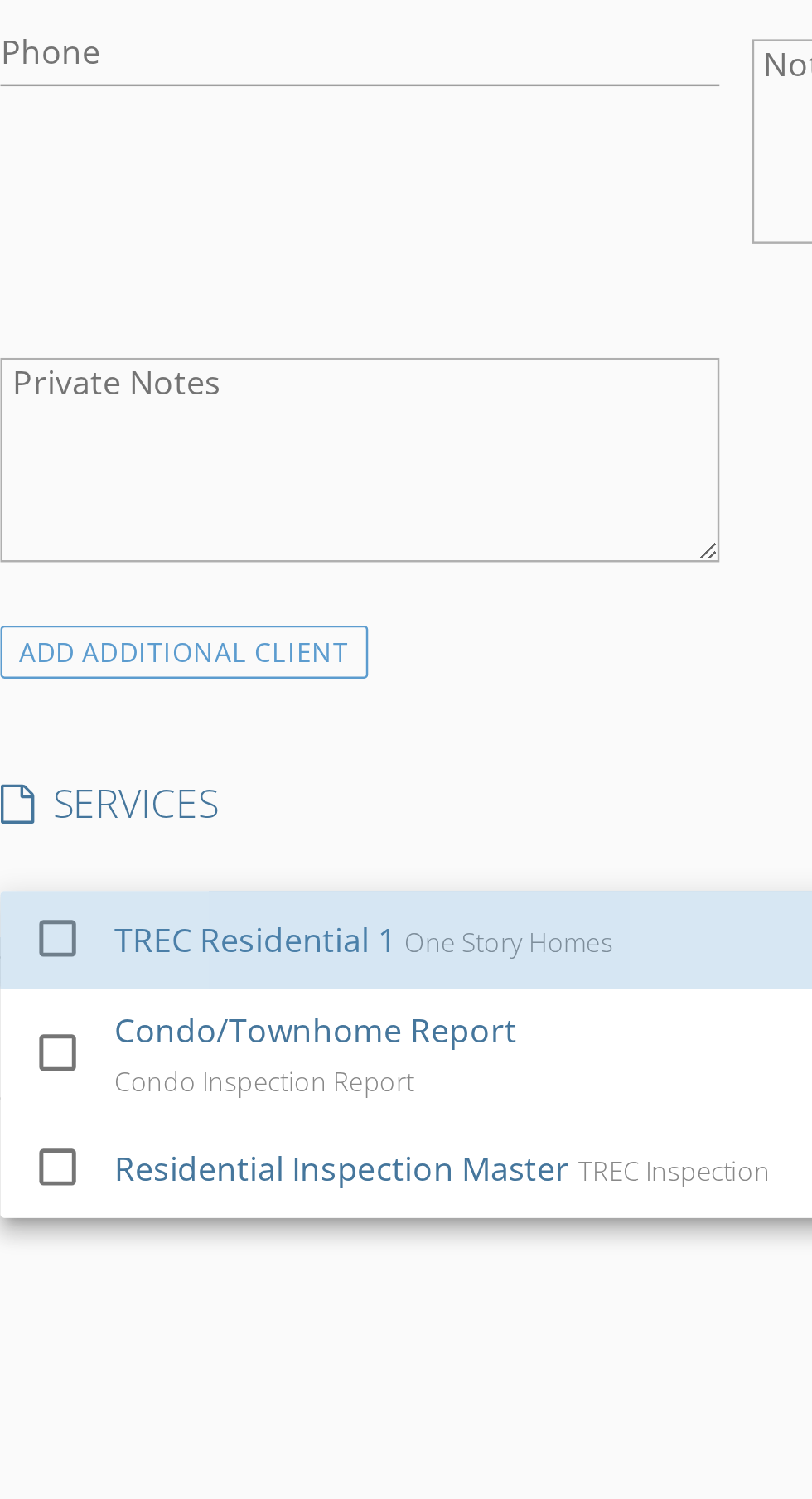
click at [125, 1191] on div "TREC Residential 1" at bounding box center [151, 1192] width 114 height 20
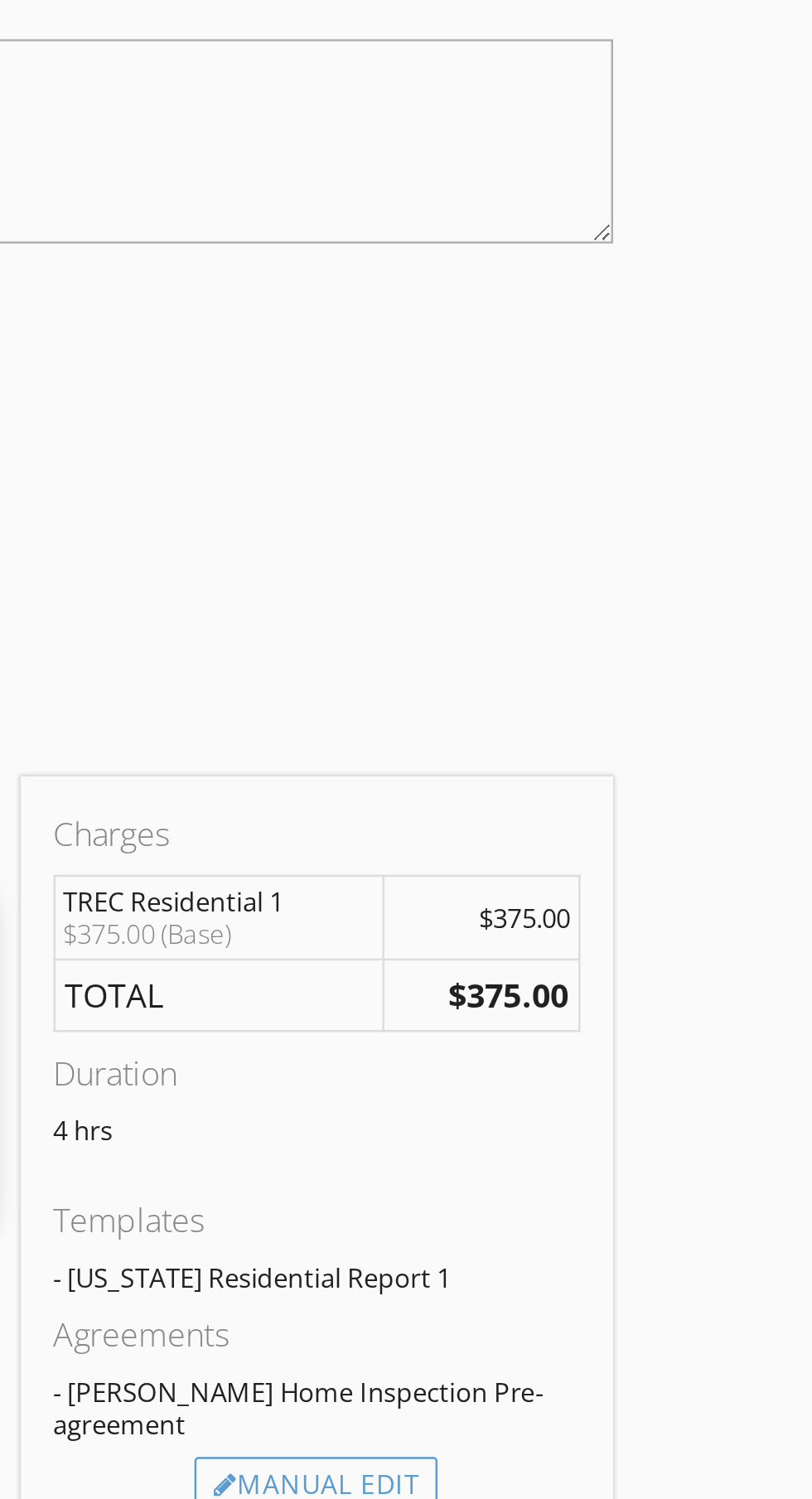
click at [540, 1402] on div "Manual Edit" at bounding box center [522, 1414] width 98 height 23
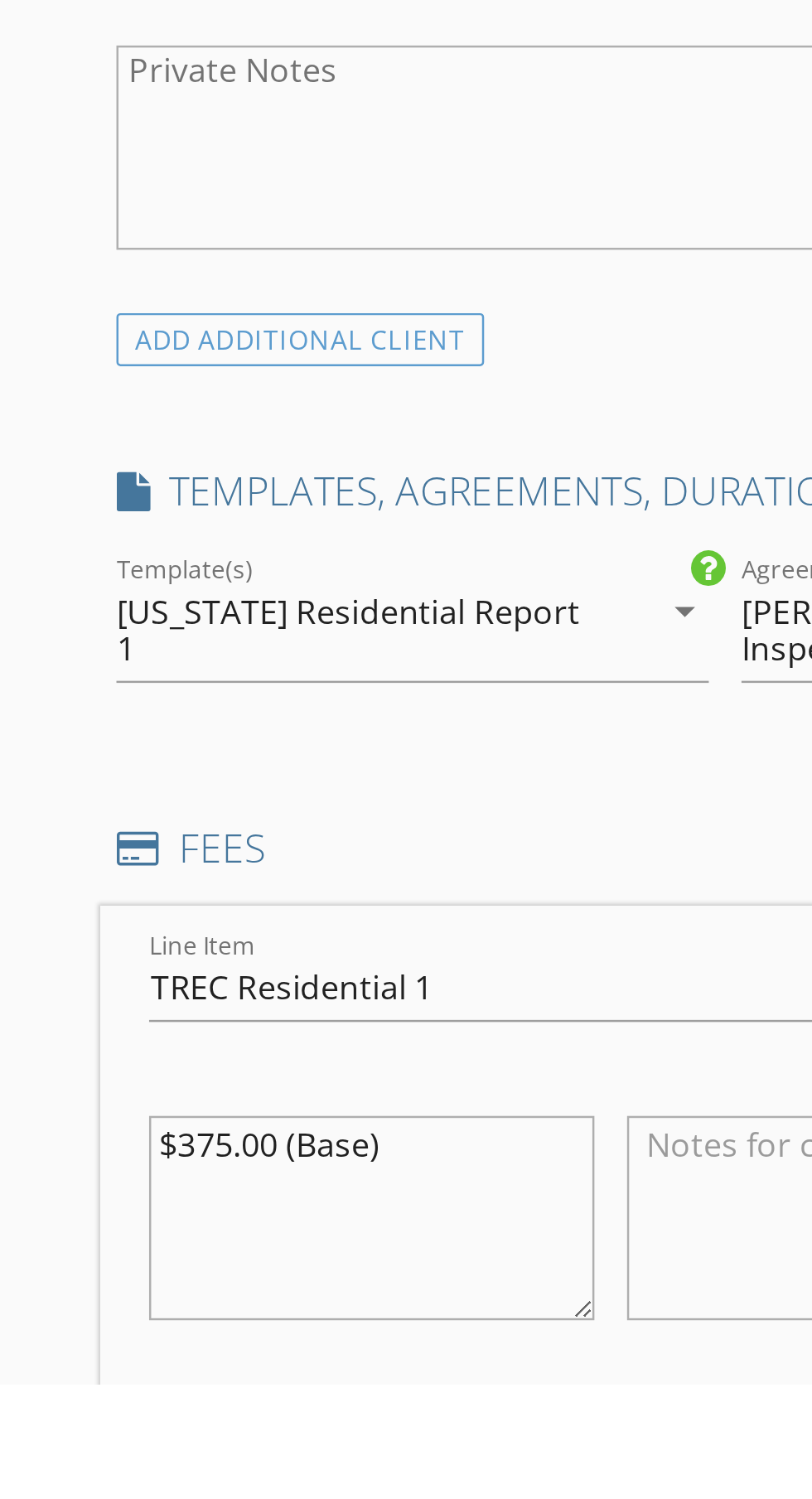
click at [193, 1402] on textarea "$375.00 (Base)" at bounding box center [151, 1432] width 181 height 83
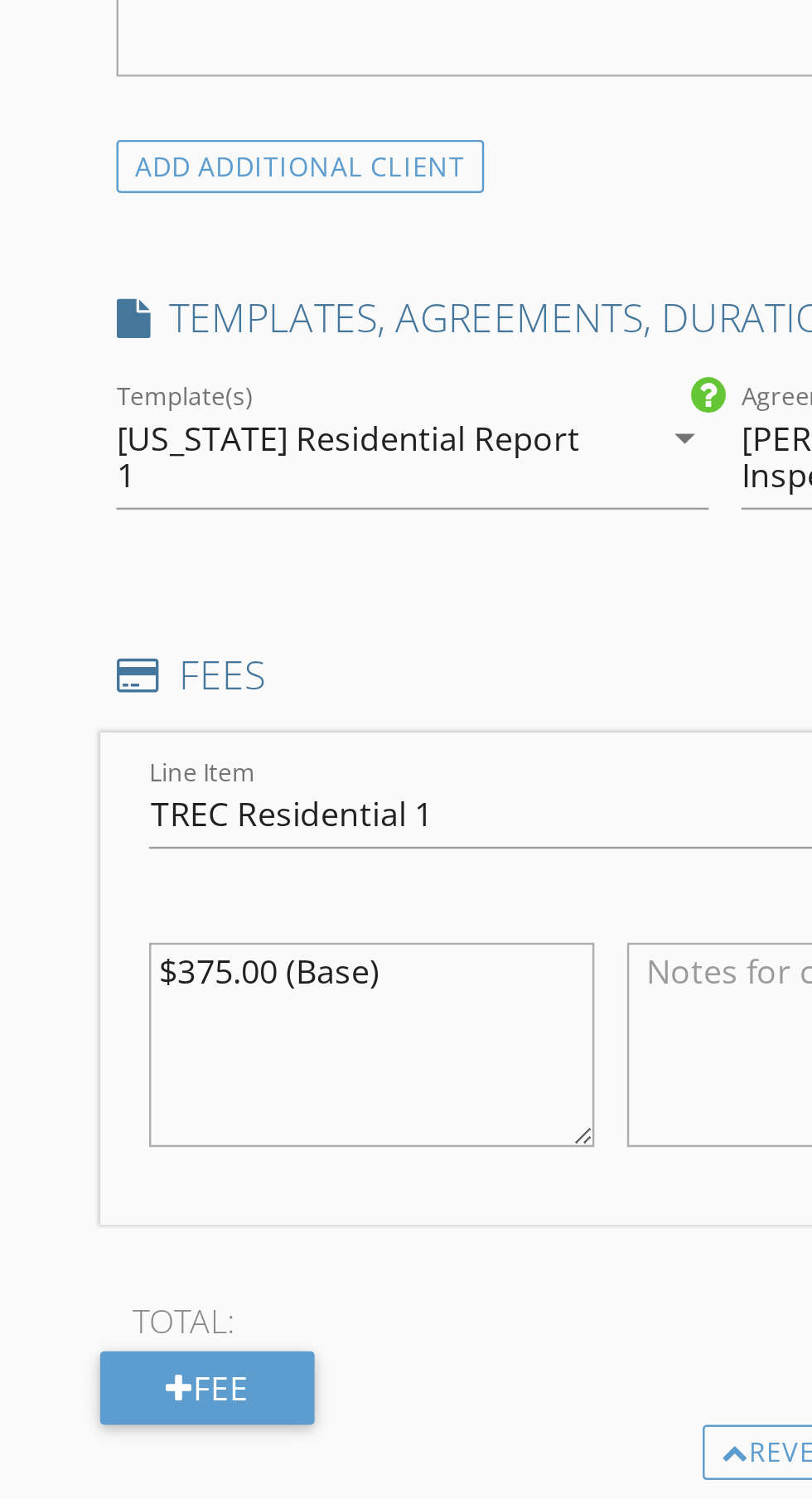
scroll to position [425, 0]
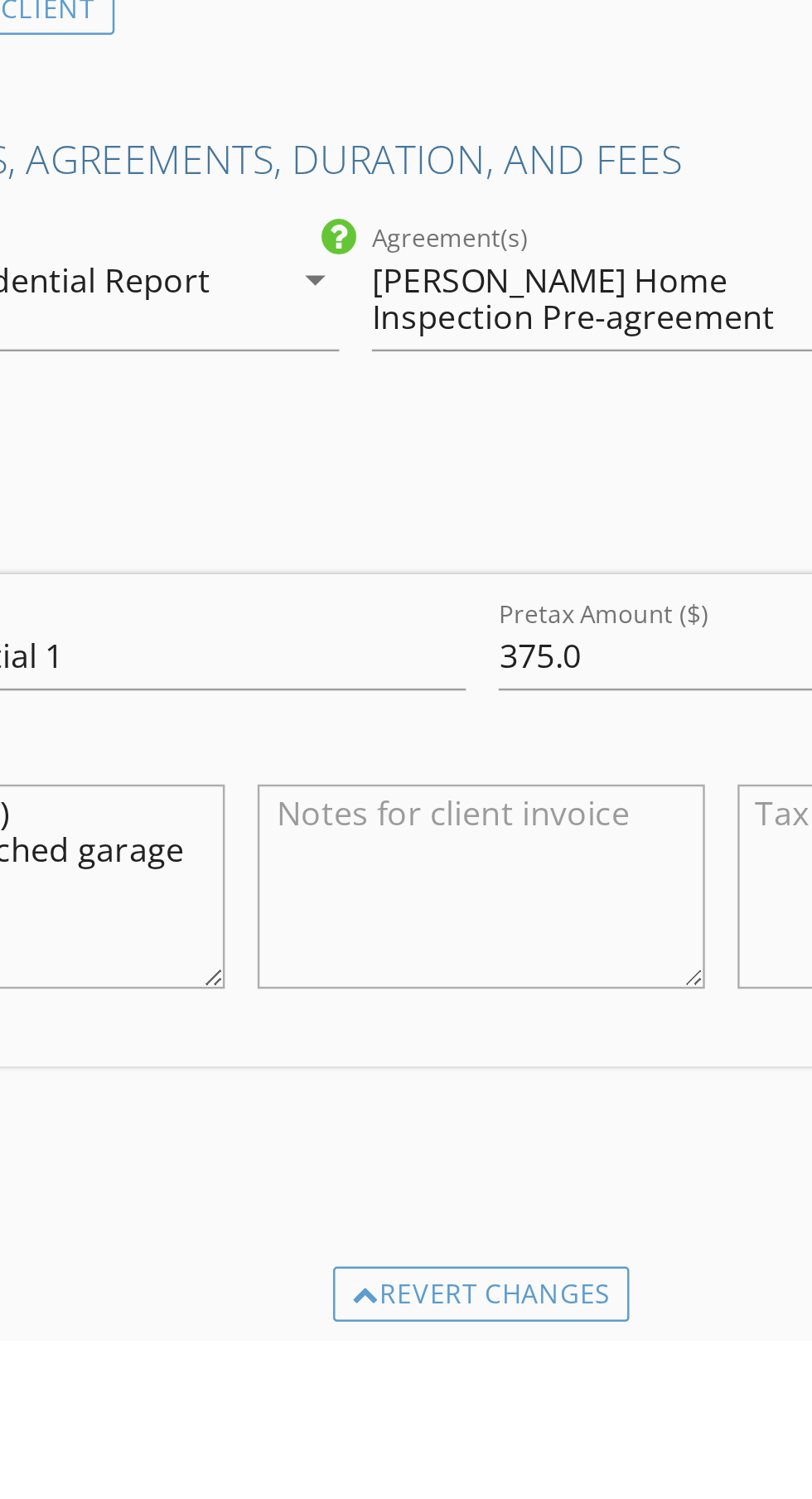
type textarea "$375.00 (Base) +$25 for detached garage"
click at [375, 1217] on input "375.0" at bounding box center [418, 1222] width 132 height 27
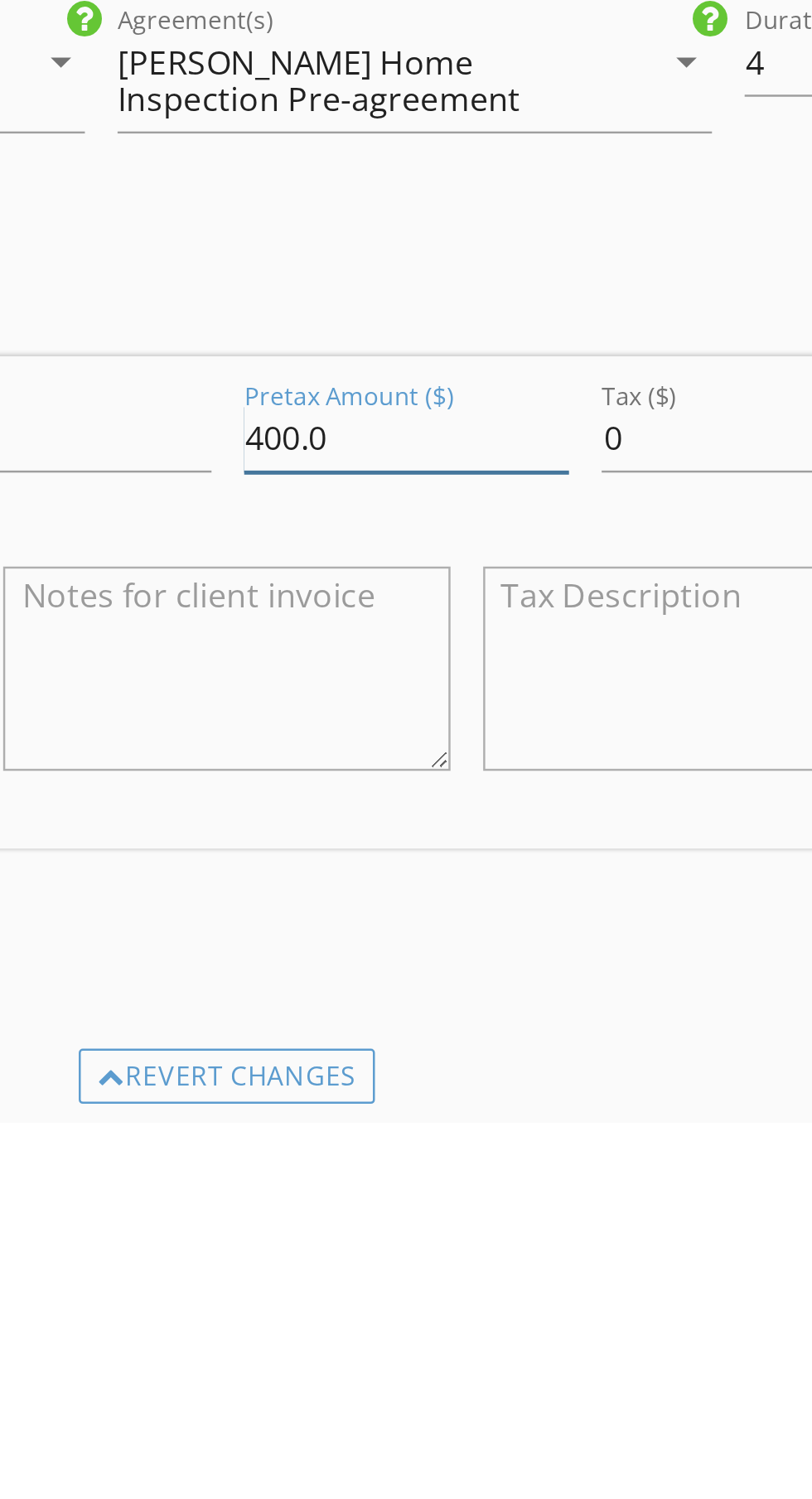
click at [433, 1216] on input "400.0" at bounding box center [418, 1222] width 132 height 27
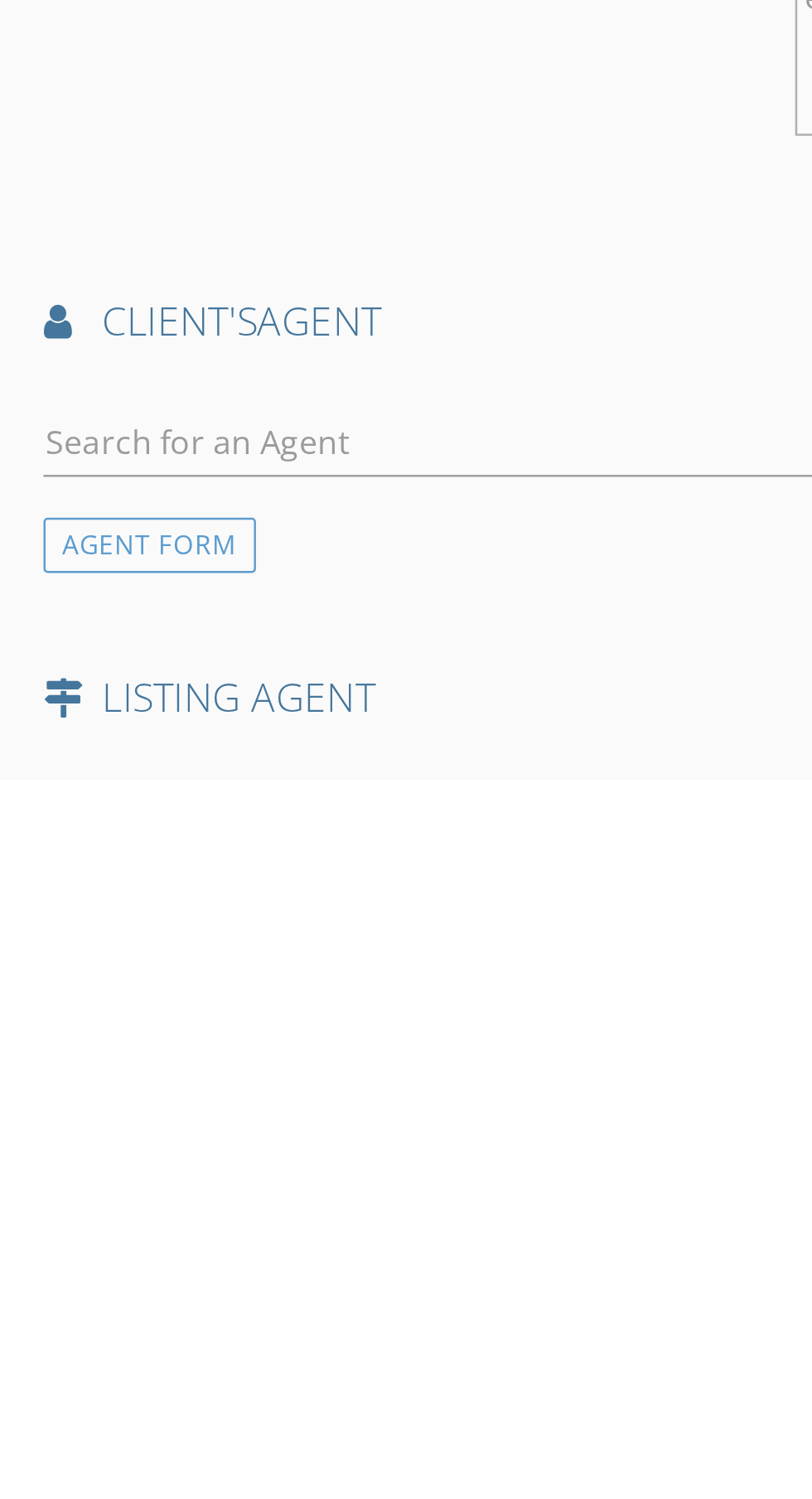
type input "400.00"
click at [244, 1361] on input "text" at bounding box center [345, 1363] width 596 height 27
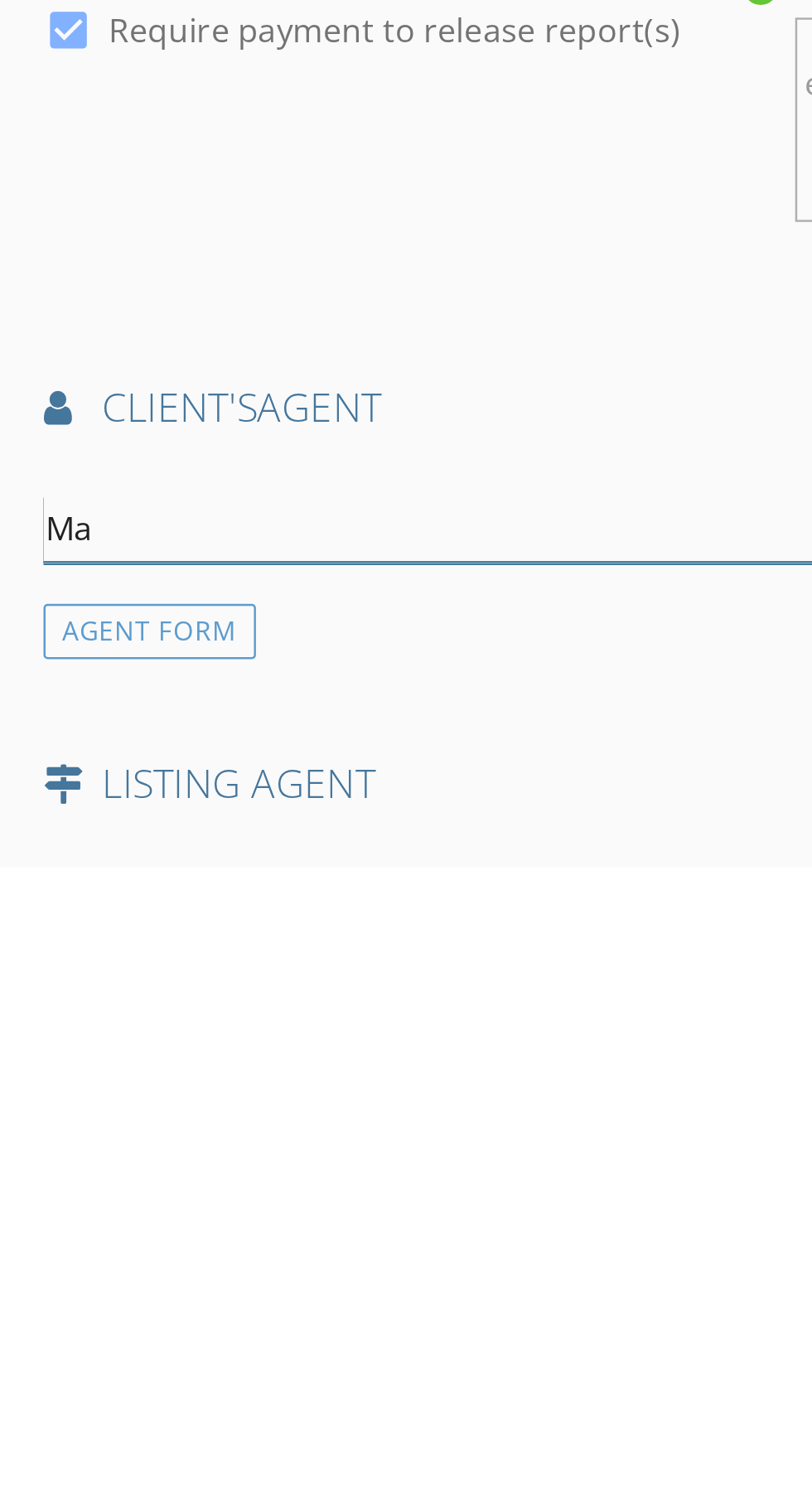
type input "Mar"
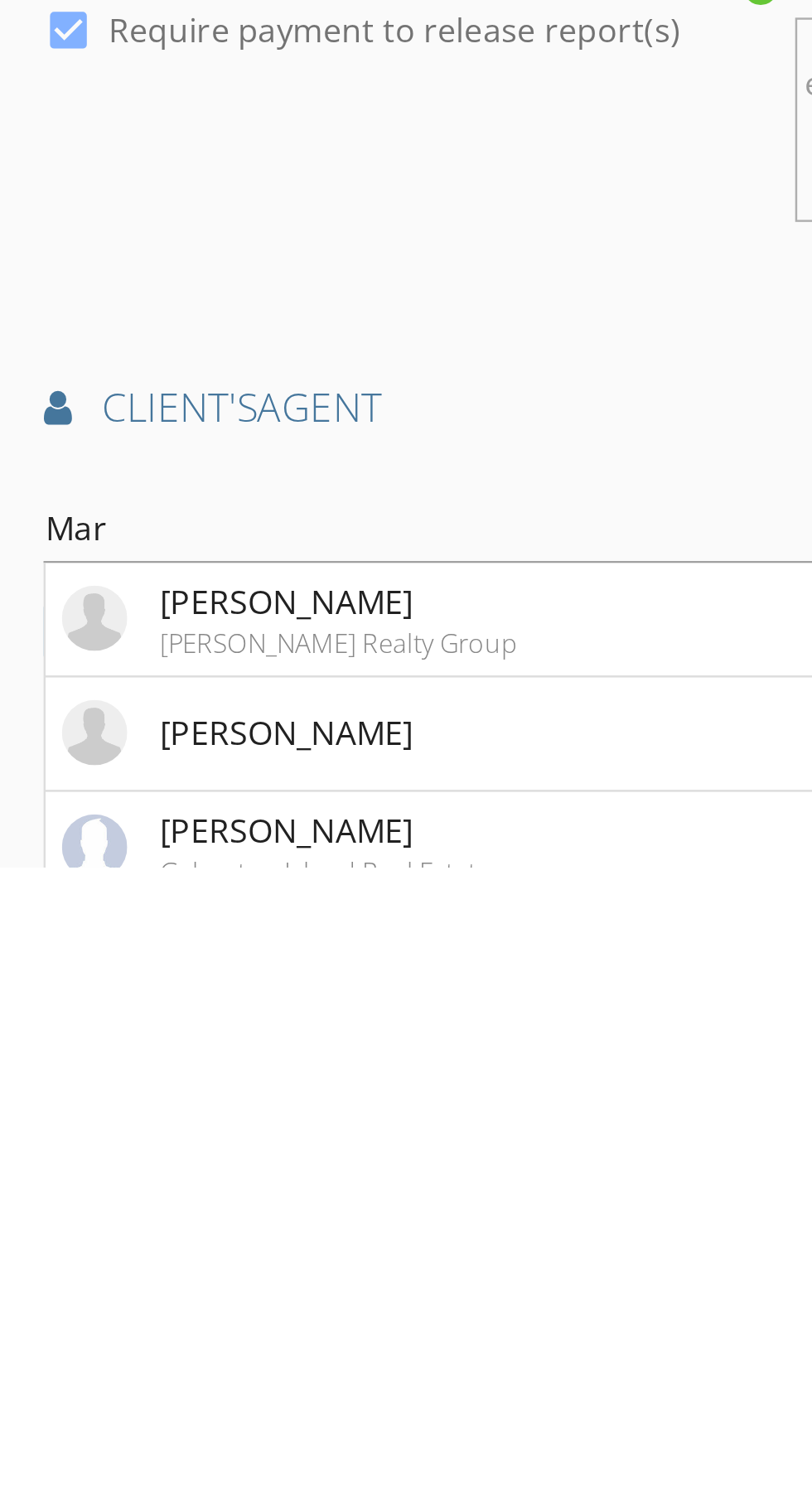
click at [160, 1388] on div "Martye Hill" at bounding box center [167, 1391] width 145 height 20
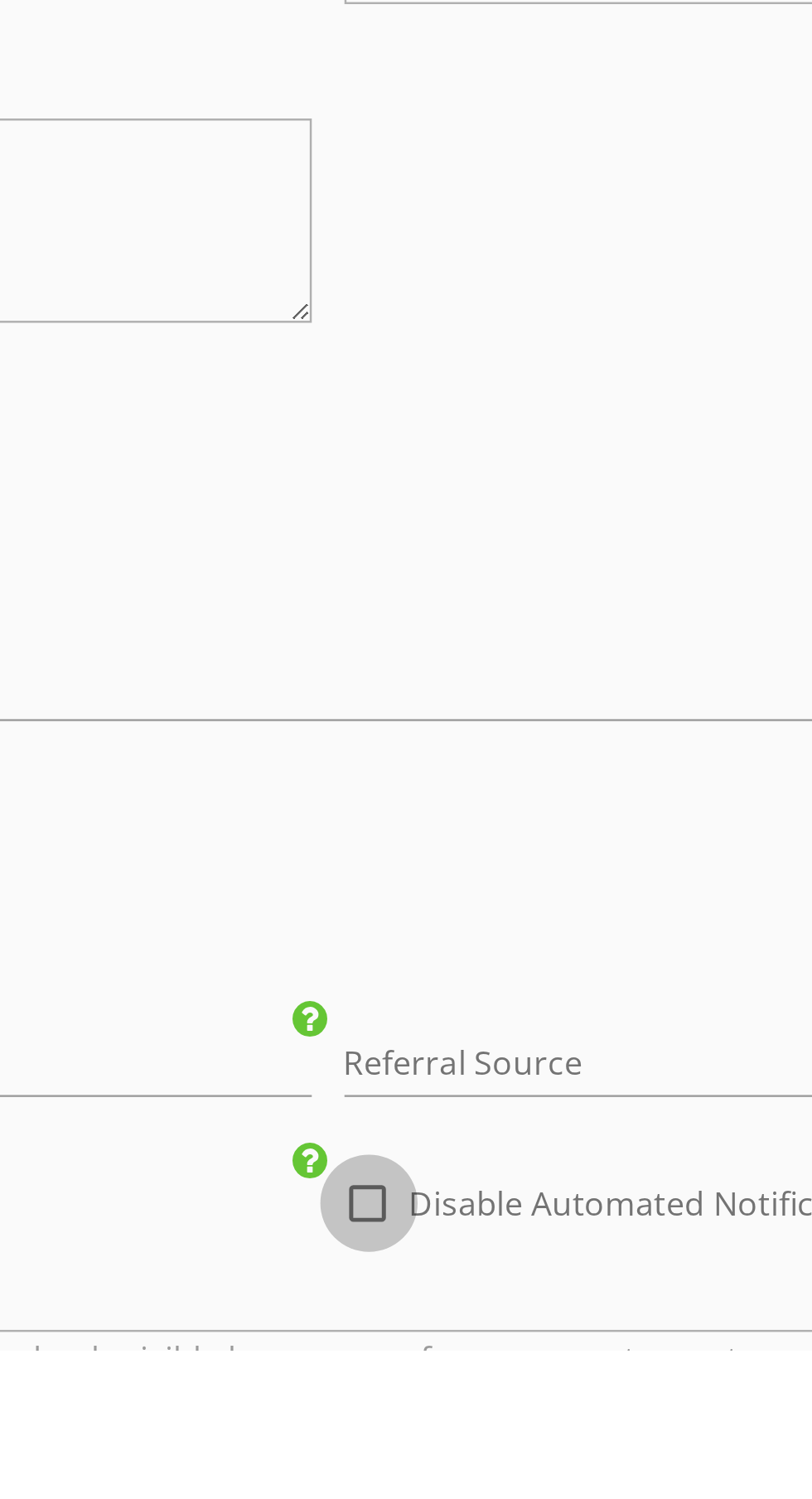
click at [361, 1435] on div at bounding box center [361, 1439] width 28 height 28
checkbox input "true"
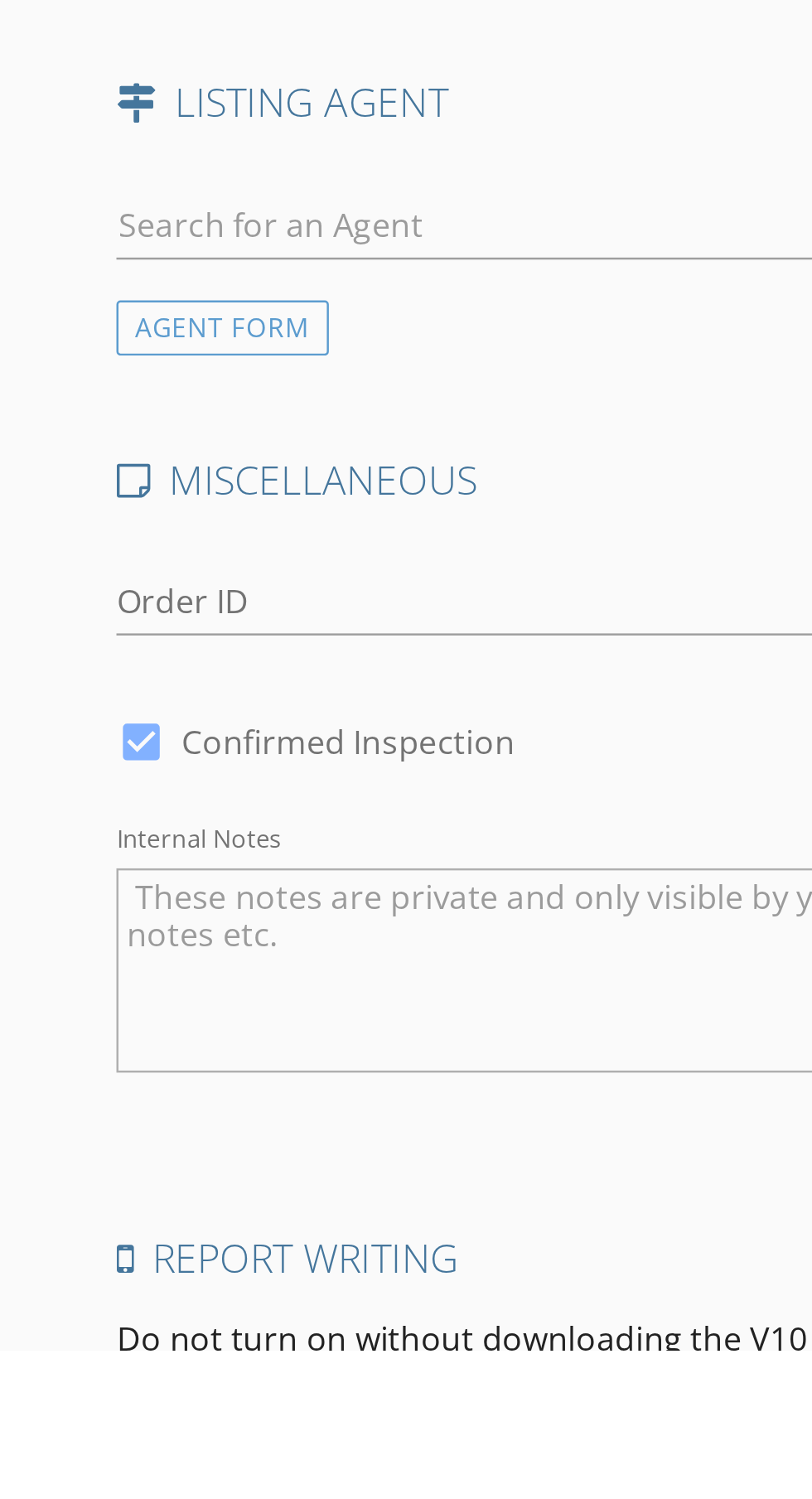
scroll to position [1939, 0]
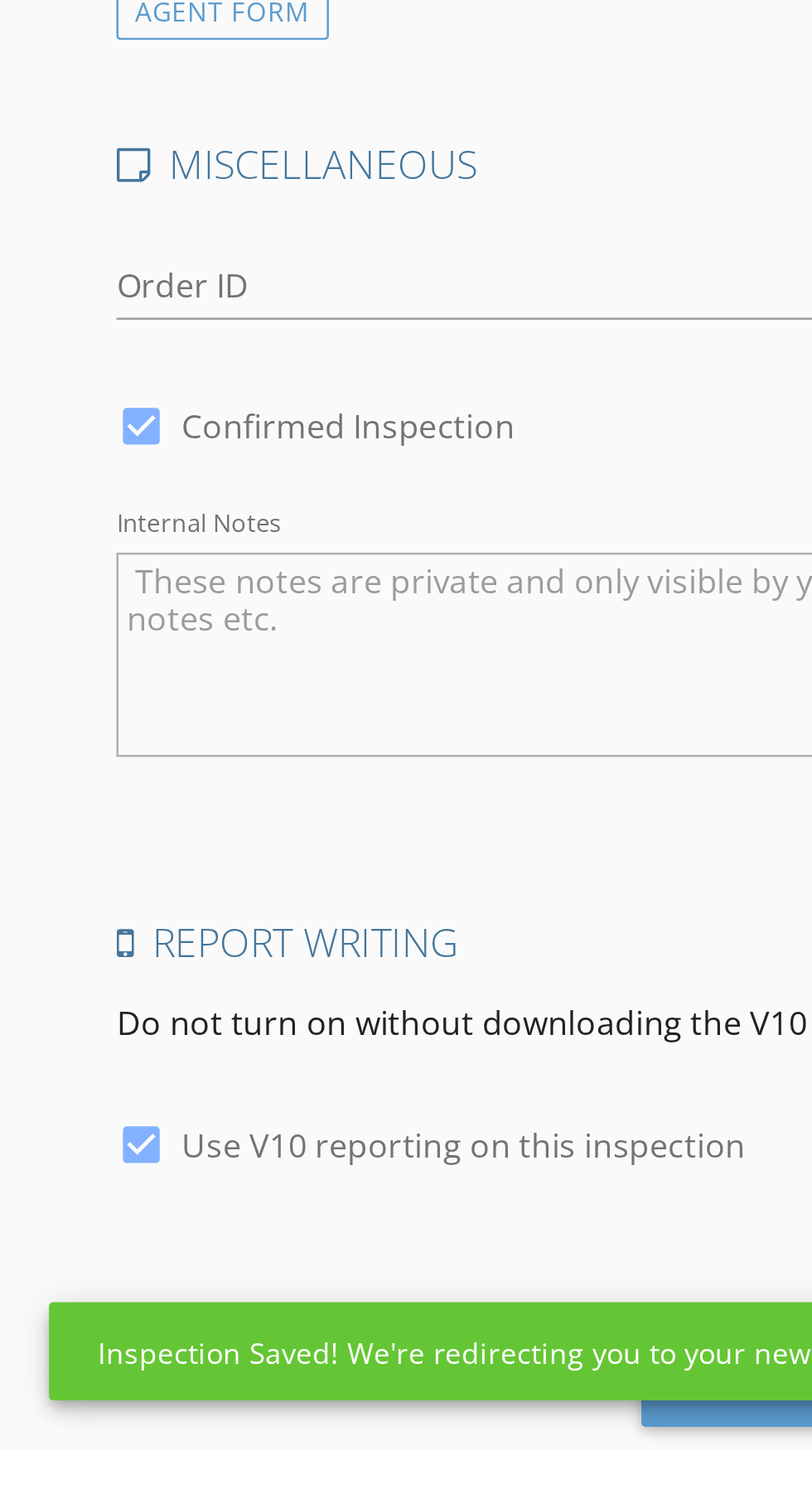
scroll to position [2037, 0]
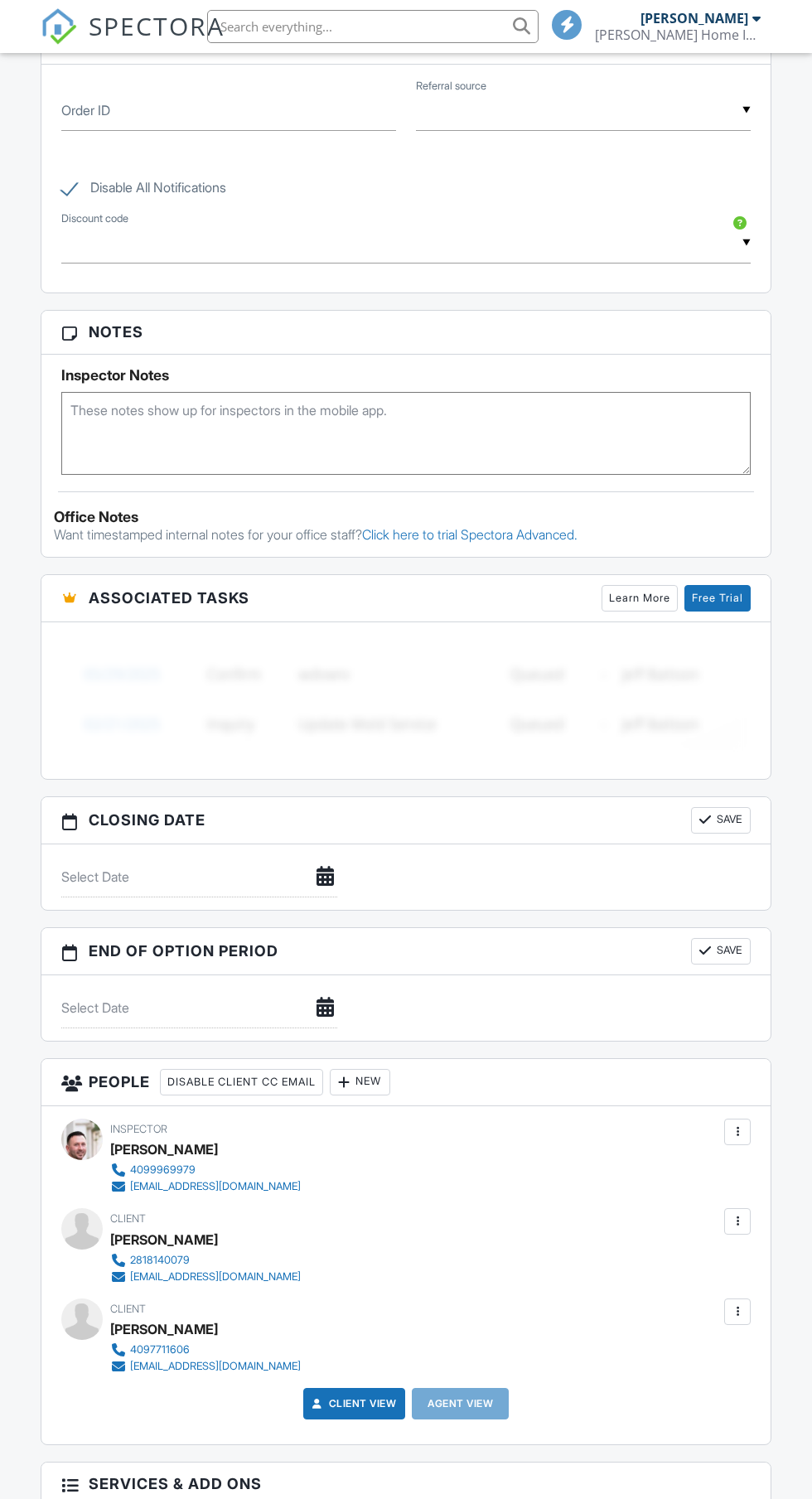
click at [352, 1078] on div at bounding box center [343, 1082] width 16 height 16
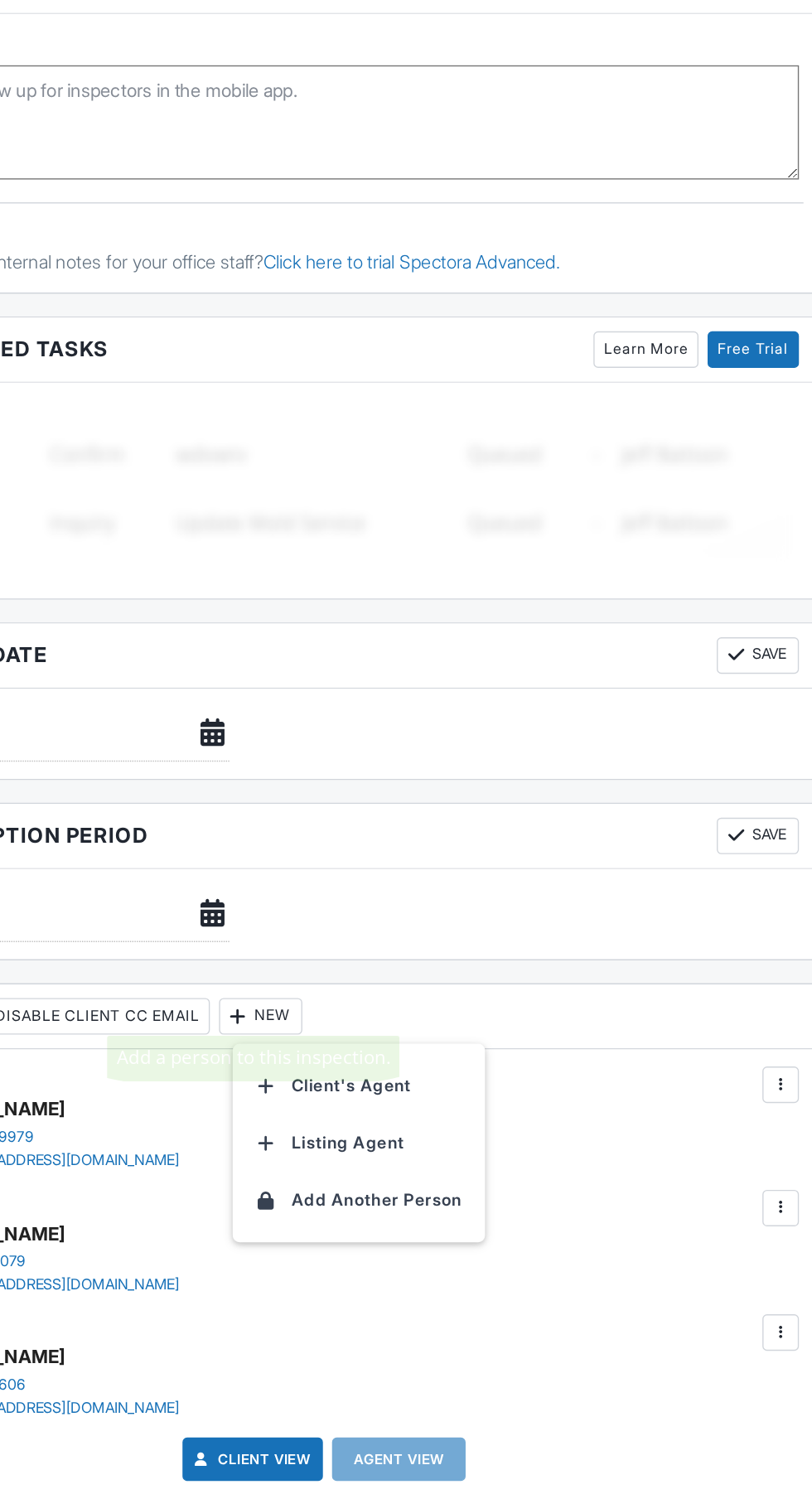
scroll to position [1236, 0]
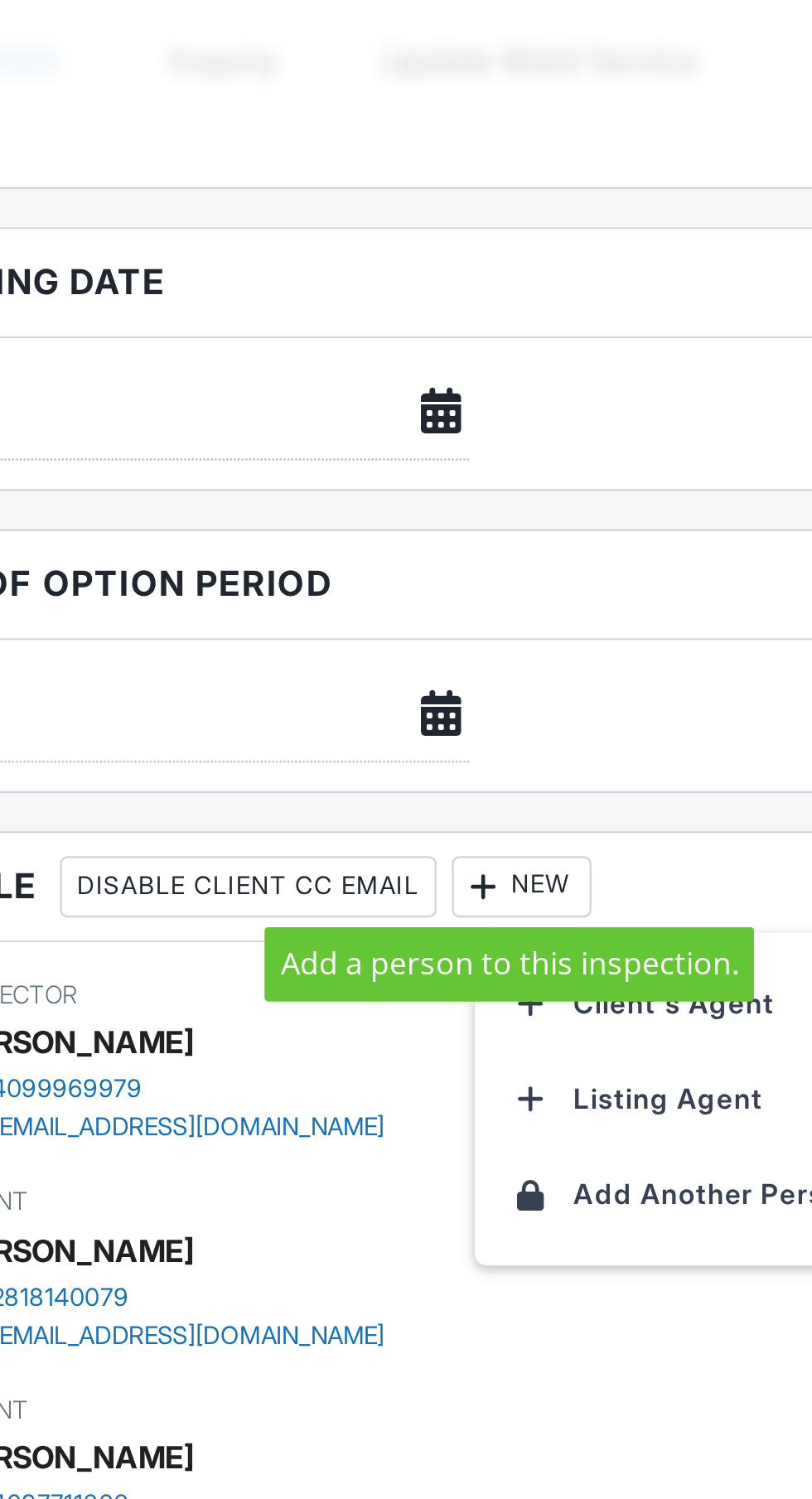
click at [461, 1127] on li "Client's Agent" at bounding box center [431, 1118] width 163 height 42
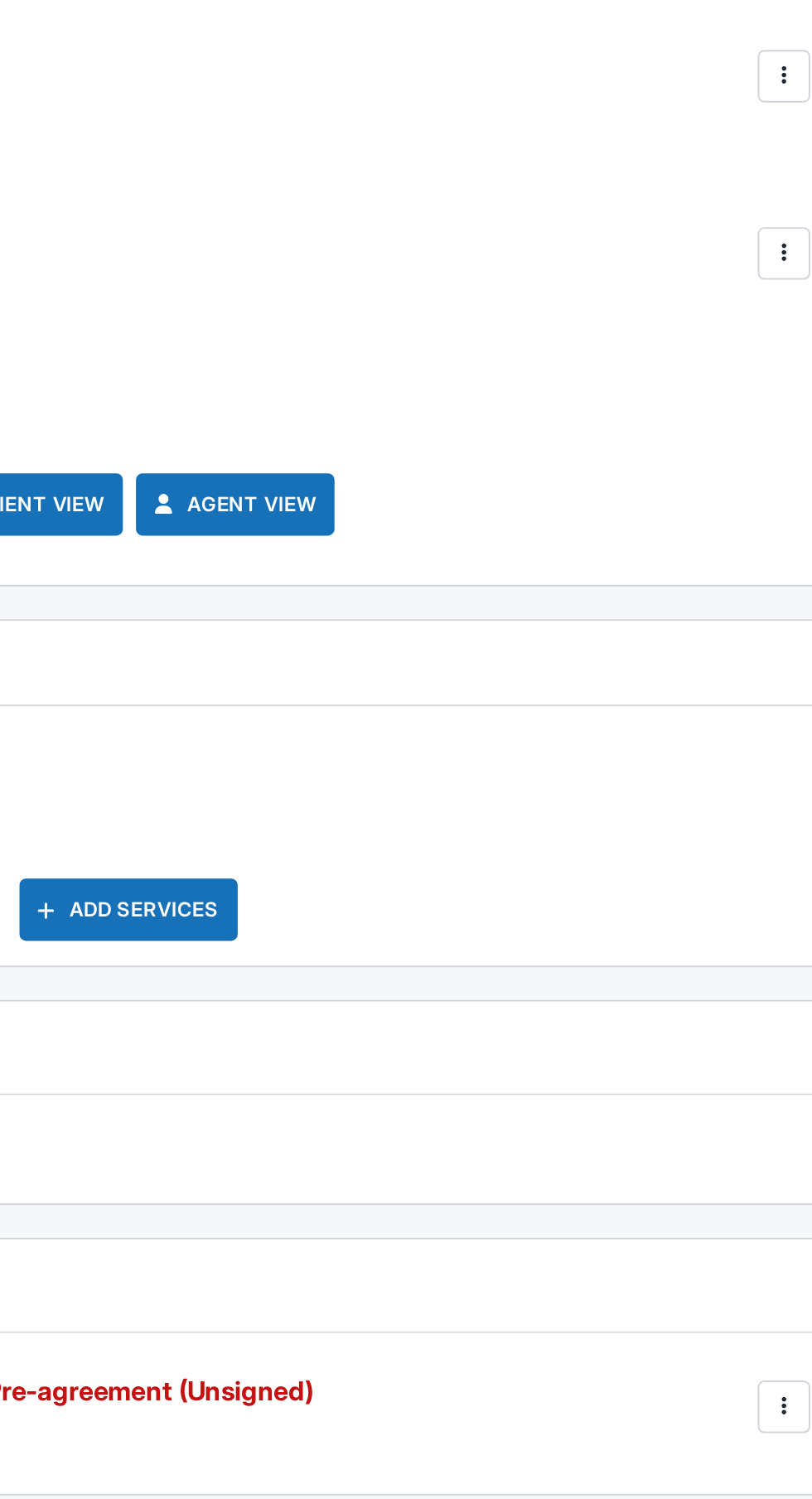
click at [735, 1283] on div at bounding box center [737, 1287] width 16 height 16
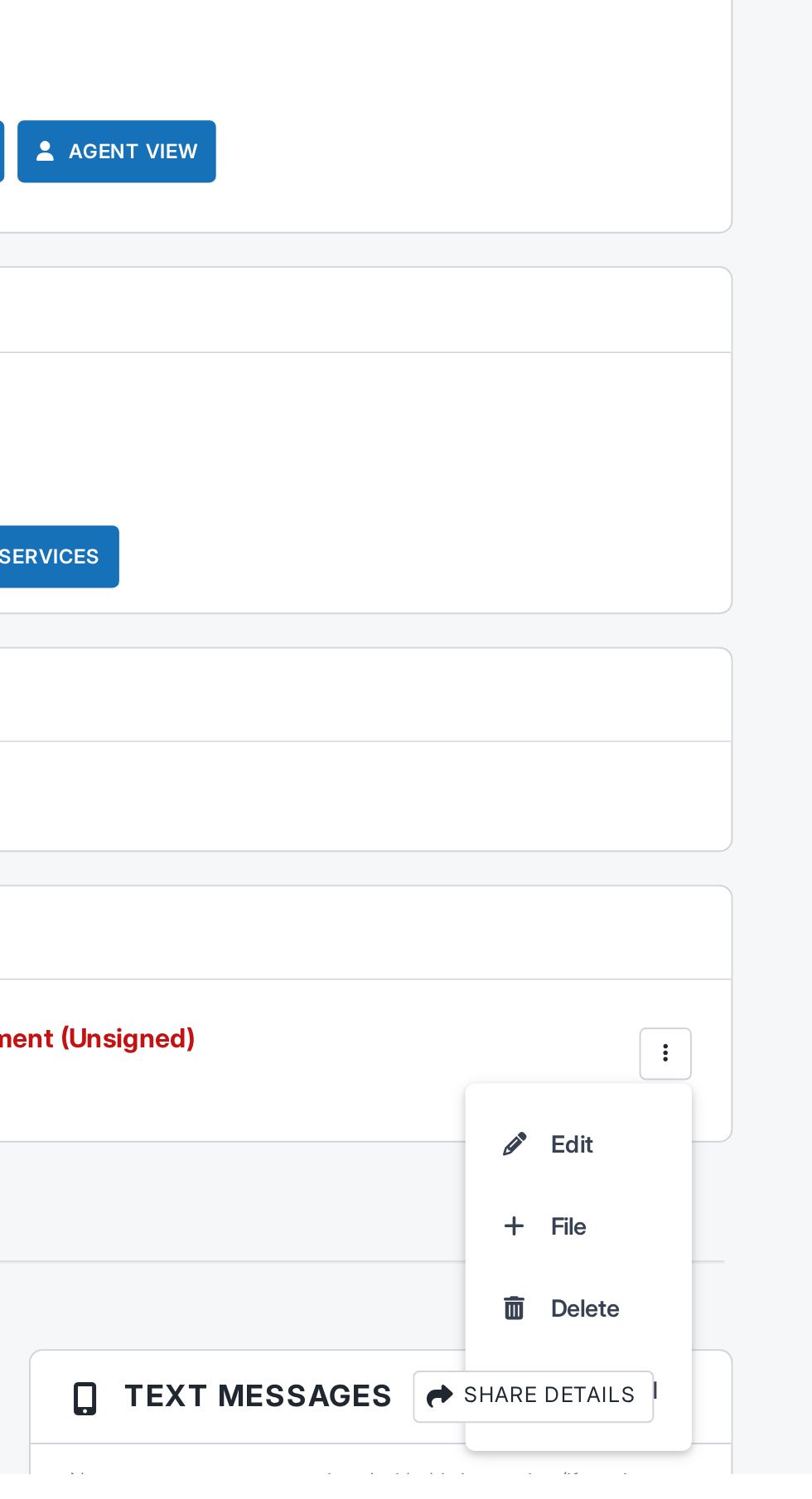
scroll to position [1919, 0]
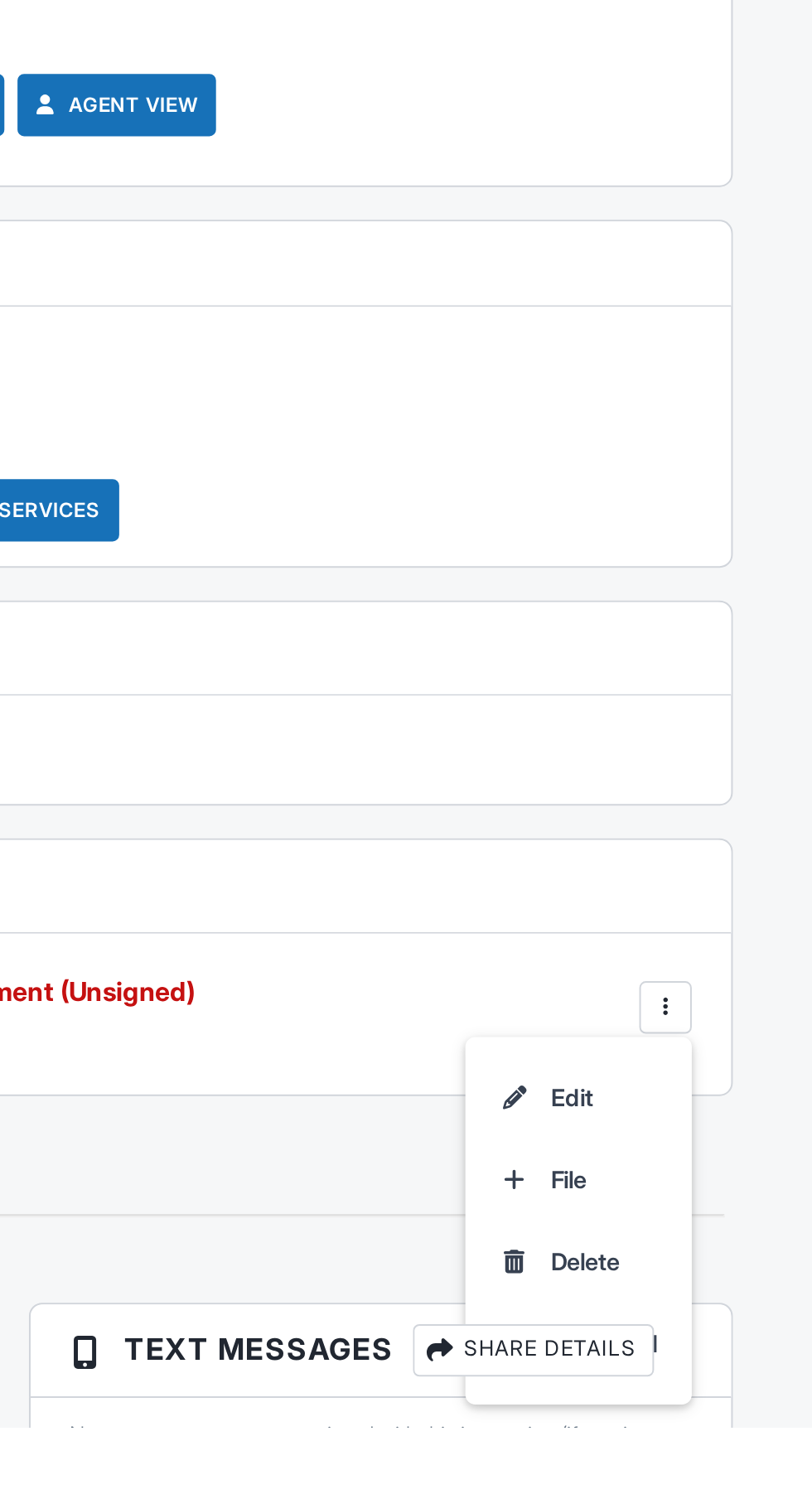
click at [696, 1409] on li "Delete" at bounding box center [693, 1415] width 95 height 42
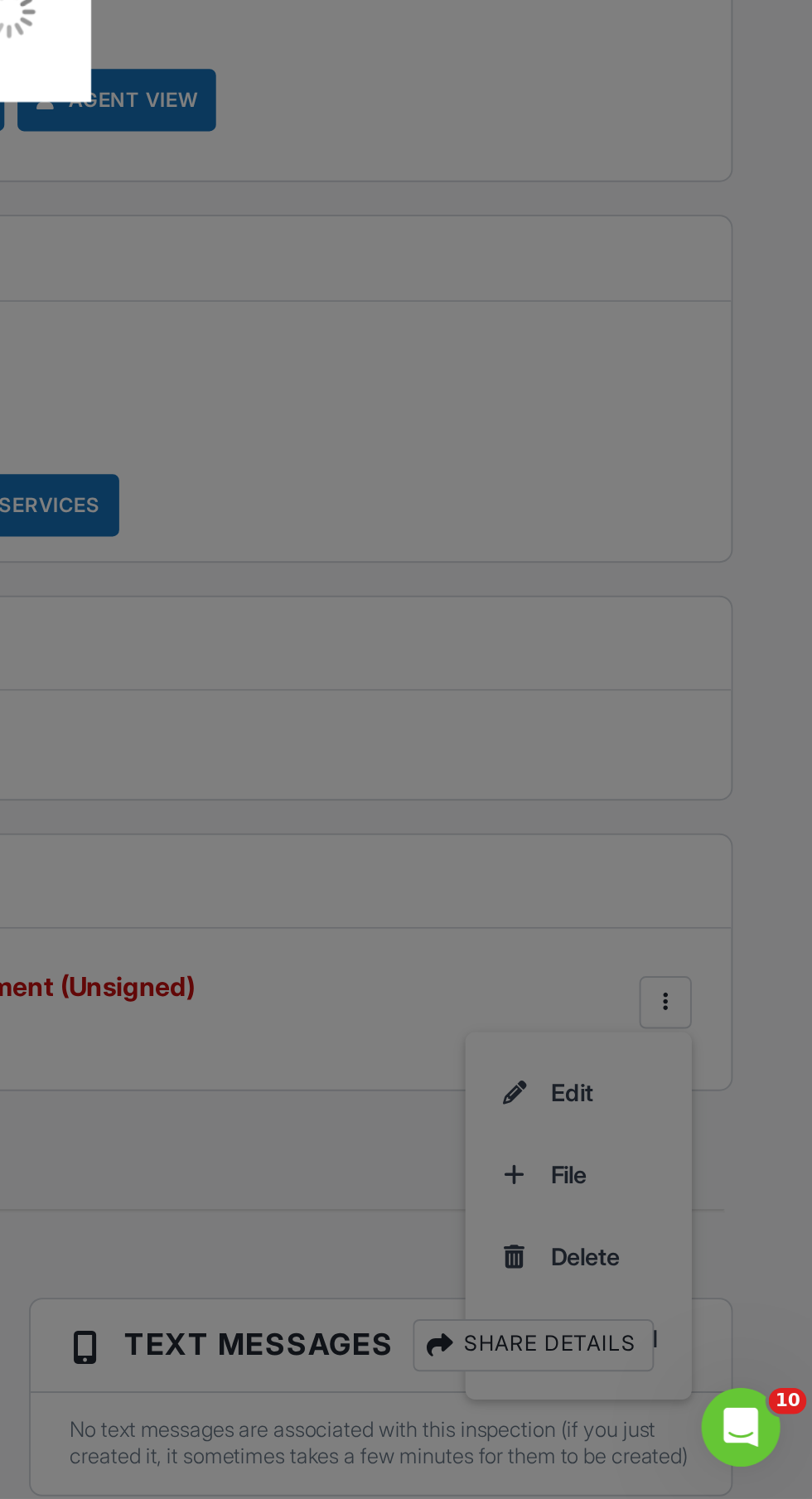
scroll to position [0, 0]
